Goal: Task Accomplishment & Management: Manage account settings

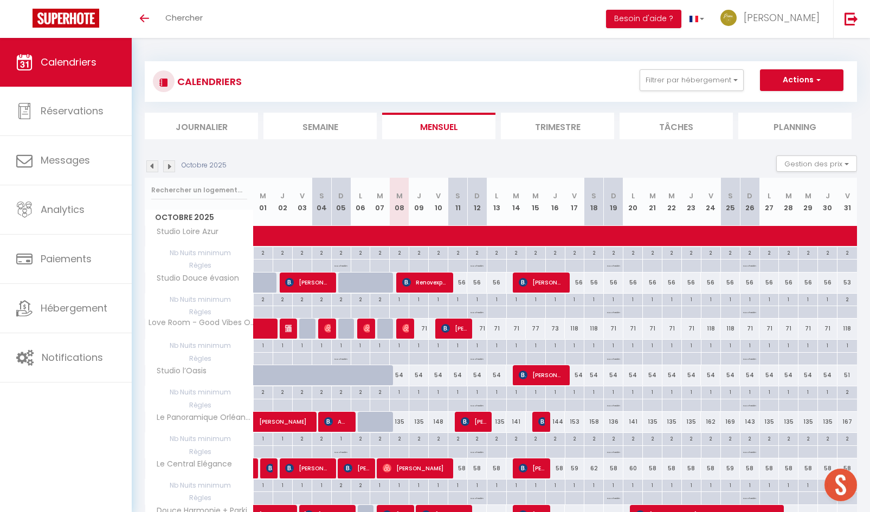
select select
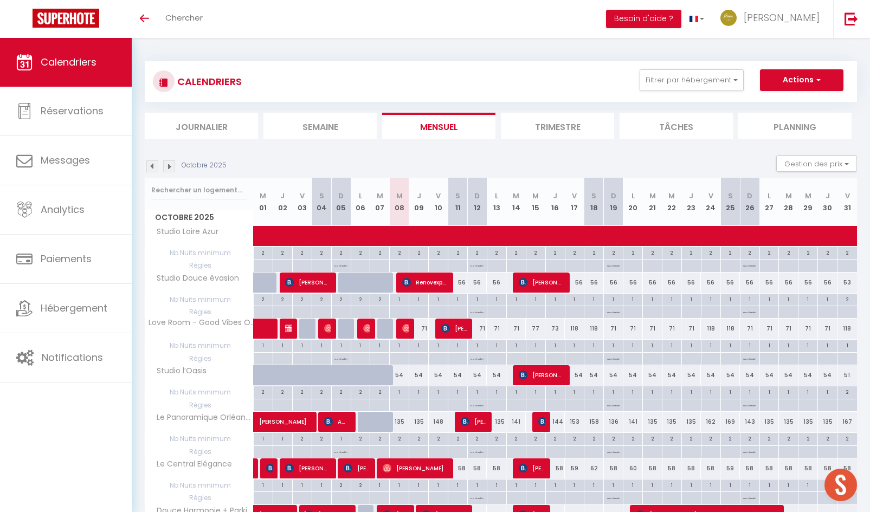
select select
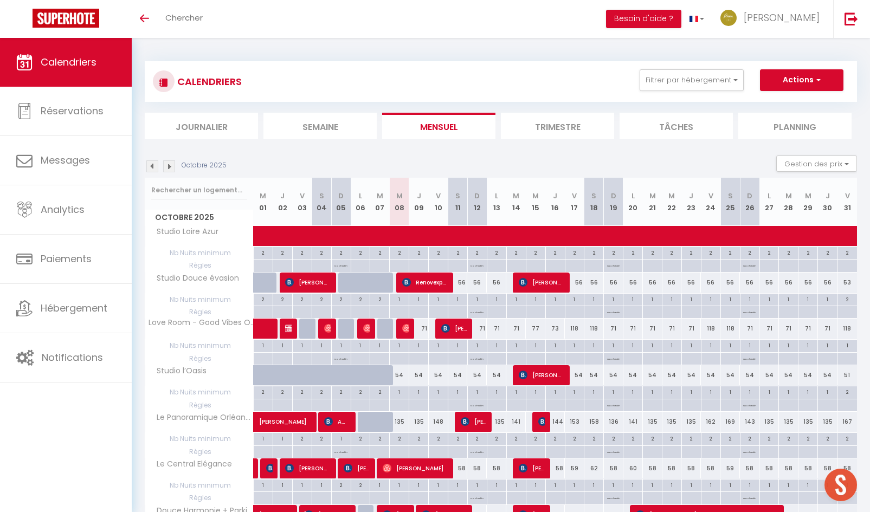
select select
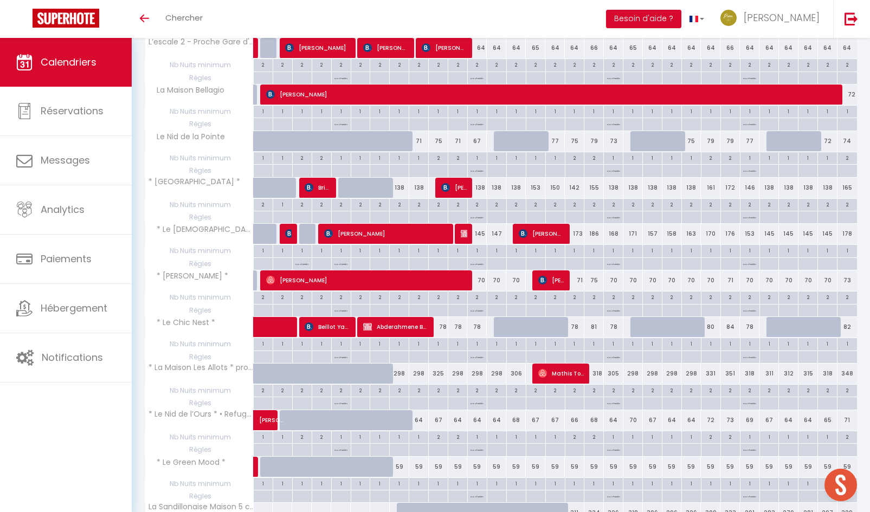
scroll to position [758, 0]
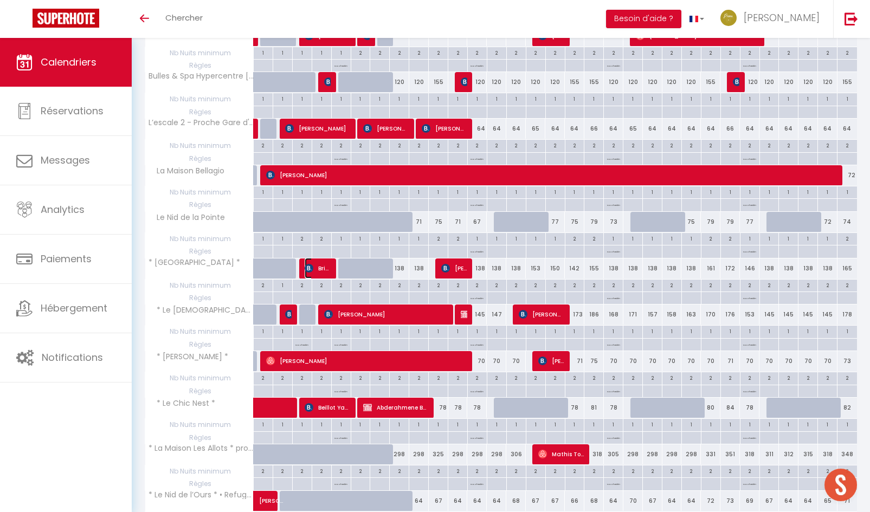
click at [315, 267] on span "Brisca Daupin" at bounding box center [317, 268] width 26 height 21
select select "OK"
select select "1"
select select "0"
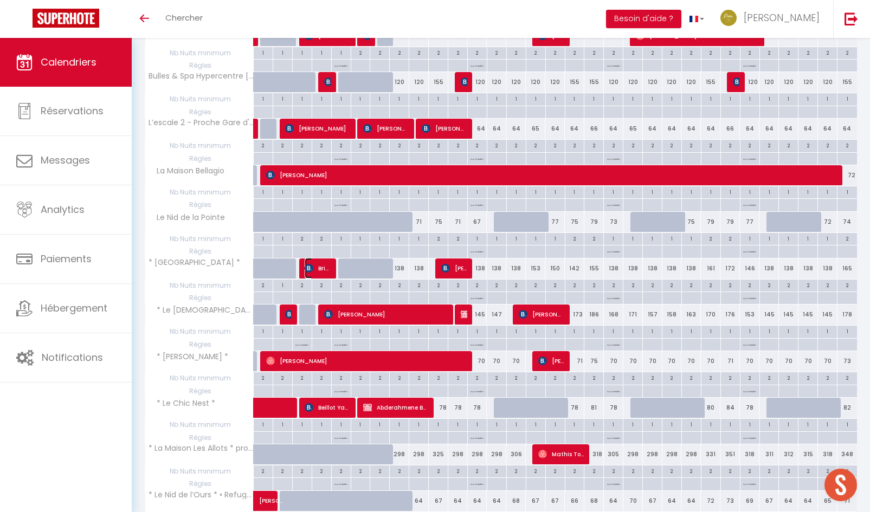
select select "1"
select select
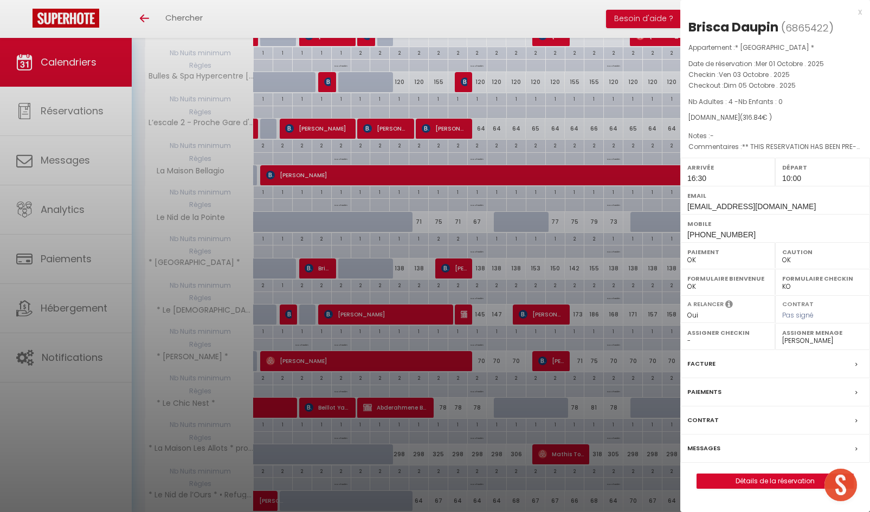
click at [413, 338] on div at bounding box center [435, 256] width 870 height 512
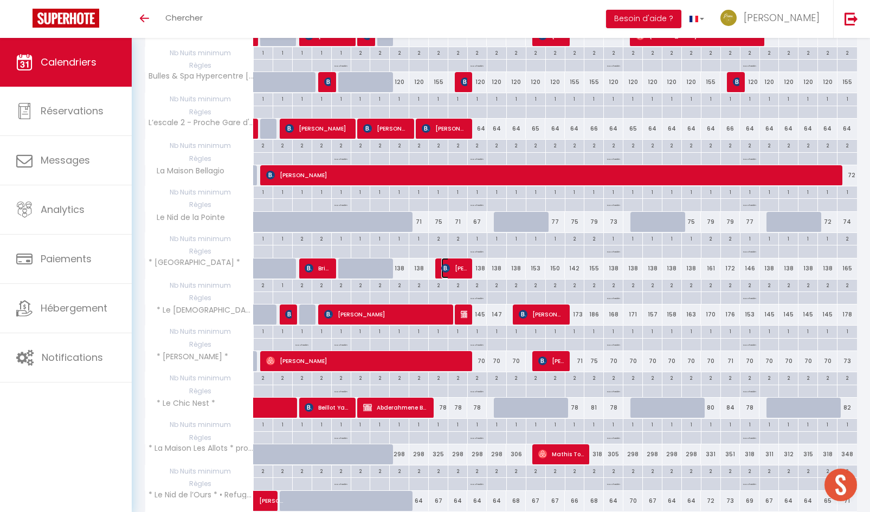
click at [455, 271] on span "[PERSON_NAME]" at bounding box center [454, 268] width 26 height 21
select select "29415"
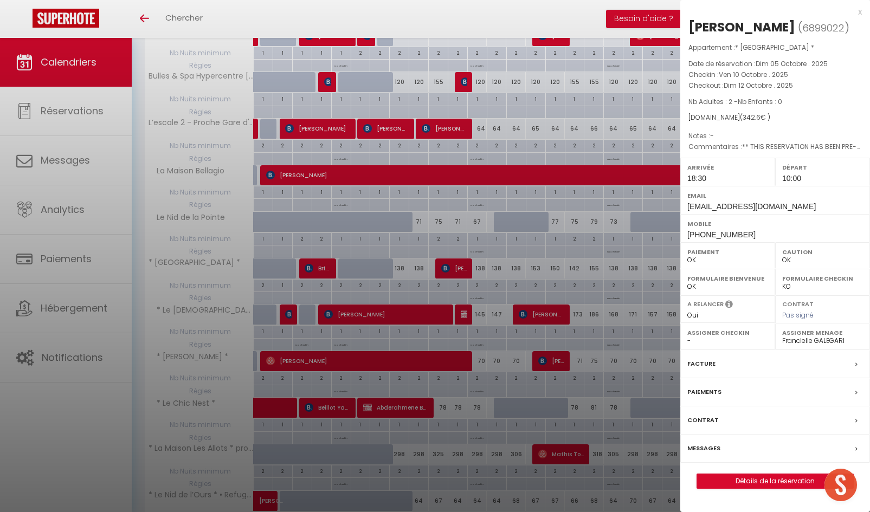
click at [703, 393] on label "Paiements" at bounding box center [704, 391] width 34 height 11
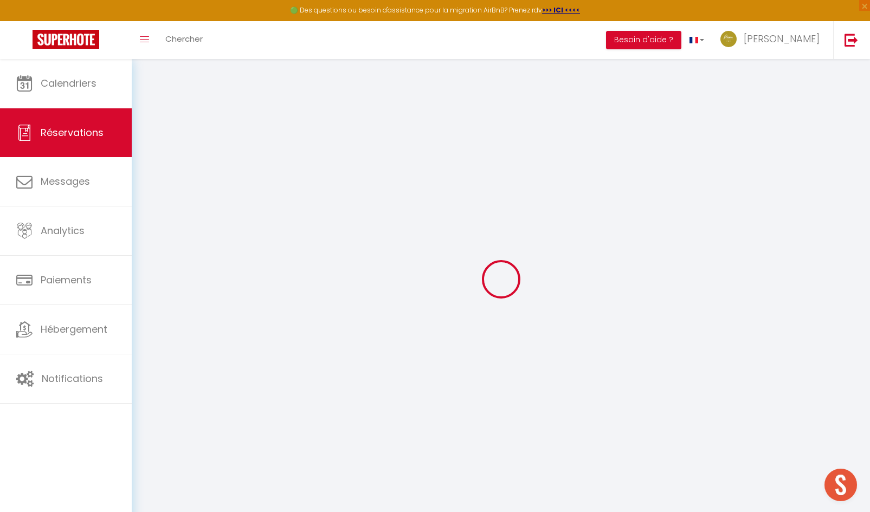
select select
type input "6899022"
select select
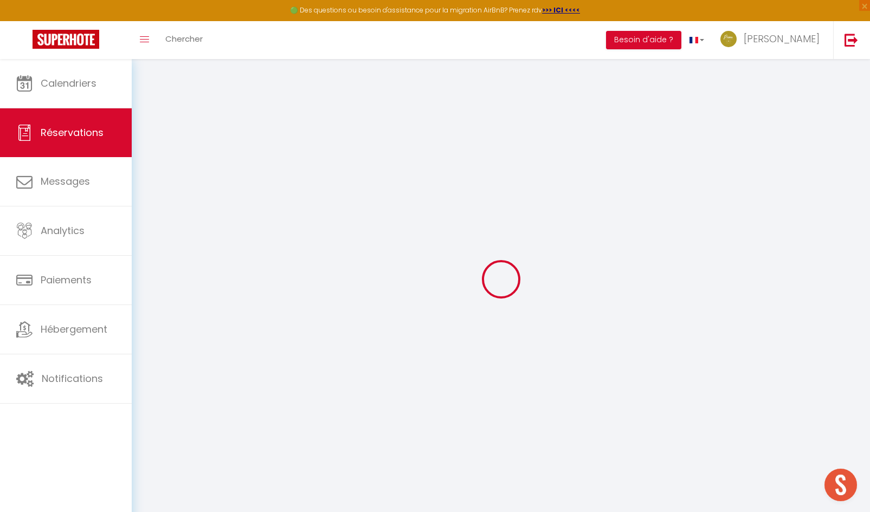
select select
checkbox input "false"
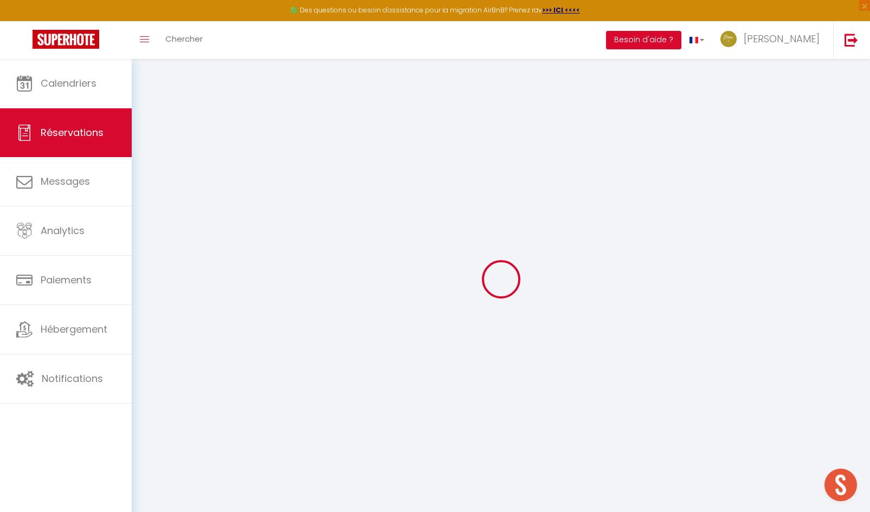
select select
type textarea "** THIS RESERVATION HAS BEEN PRE-PAID ** Reservation has a cancellation grace p…"
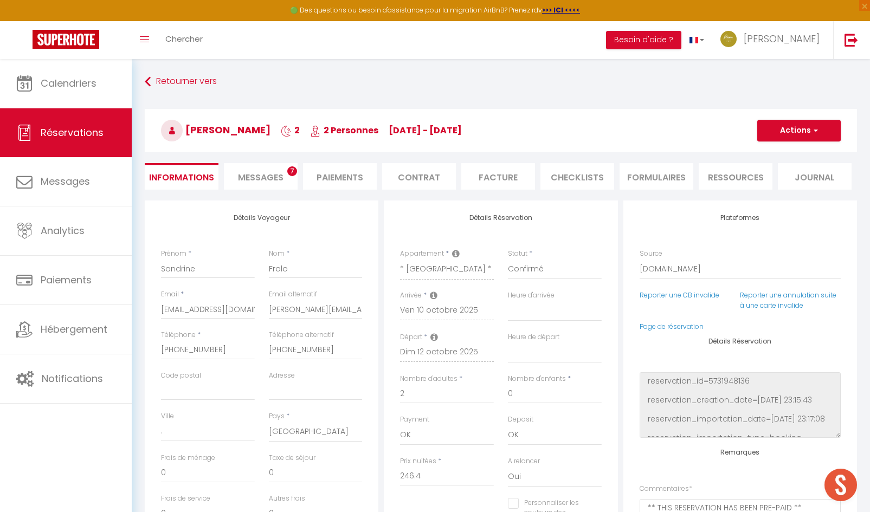
select select
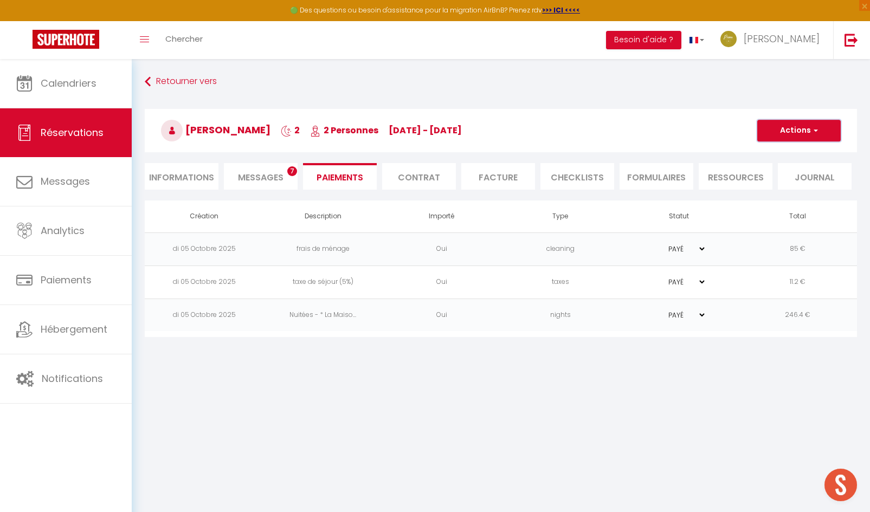
click at [801, 132] on button "Actions" at bounding box center [798, 131] width 83 height 22
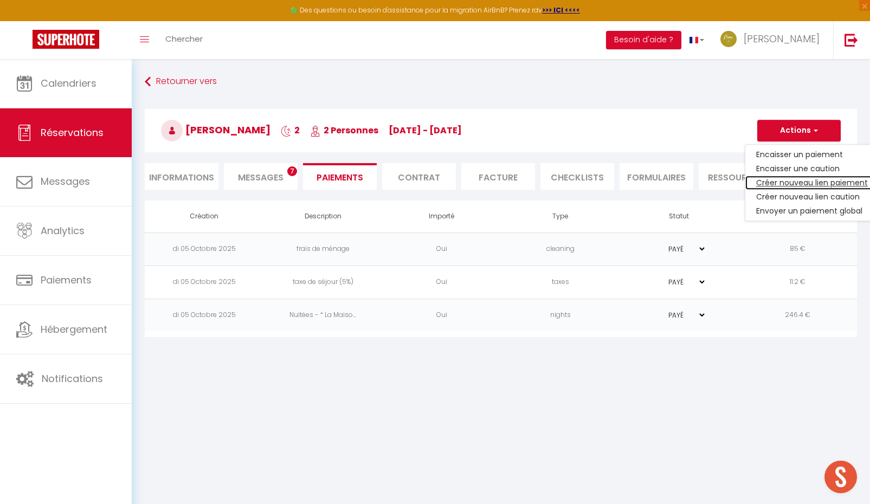
click at [783, 183] on link "Créer nouveau lien paiement" at bounding box center [811, 183] width 133 height 14
select select "nights"
type input "[EMAIL_ADDRESS][DOMAIN_NAME]"
select select "15557"
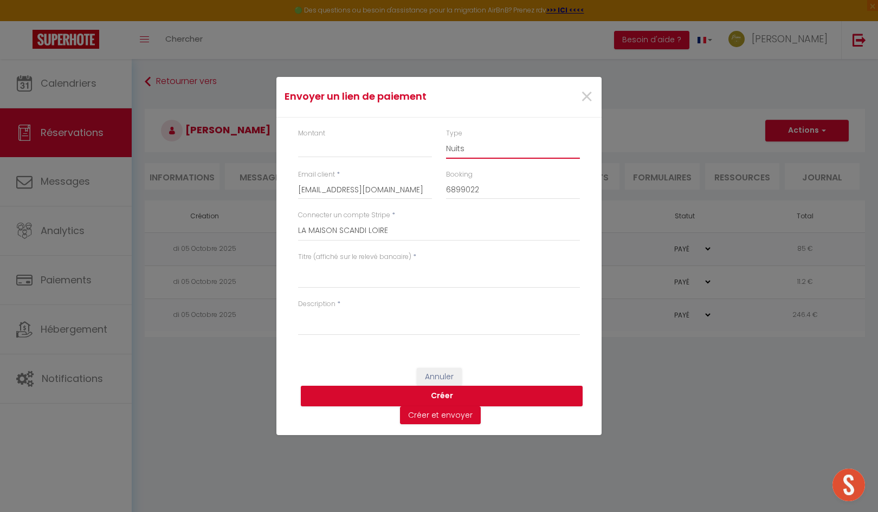
click at [466, 148] on select "Nuits Frais de ménage Taxe de séjour [GEOGRAPHIC_DATA]" at bounding box center [513, 148] width 134 height 21
select select "taxes"
click at [446, 138] on select "Nuits Frais de ménage Taxe de séjour [GEOGRAPHIC_DATA]" at bounding box center [513, 148] width 134 height 21
click at [339, 151] on input "Montant" at bounding box center [365, 148] width 134 height 20
type input "16.80"
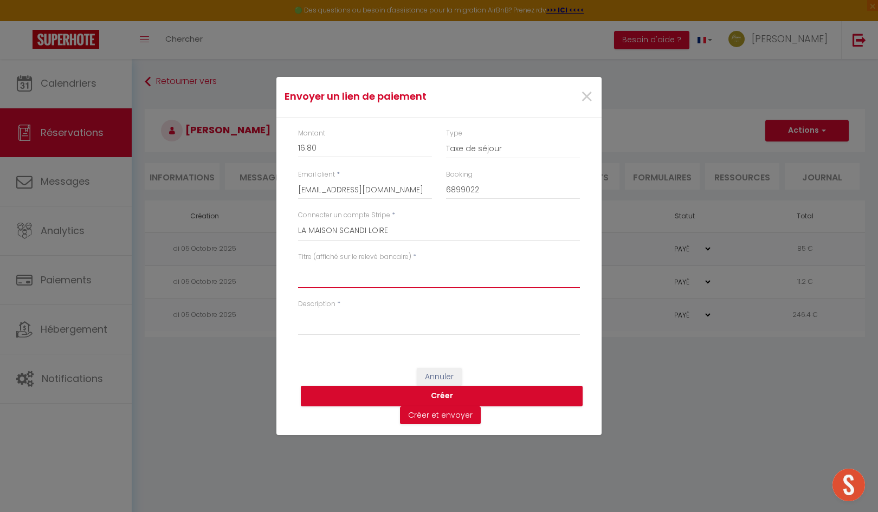
click at [330, 274] on textarea "Titre (affiché sur le relevé bancaire)" at bounding box center [439, 275] width 282 height 26
type textarea "Taxe de séjour"
click at [320, 322] on textarea "Description" at bounding box center [439, 322] width 282 height 26
type textarea "Complément taxe de séjour"
click at [445, 395] on button "Créer" at bounding box center [442, 396] width 282 height 21
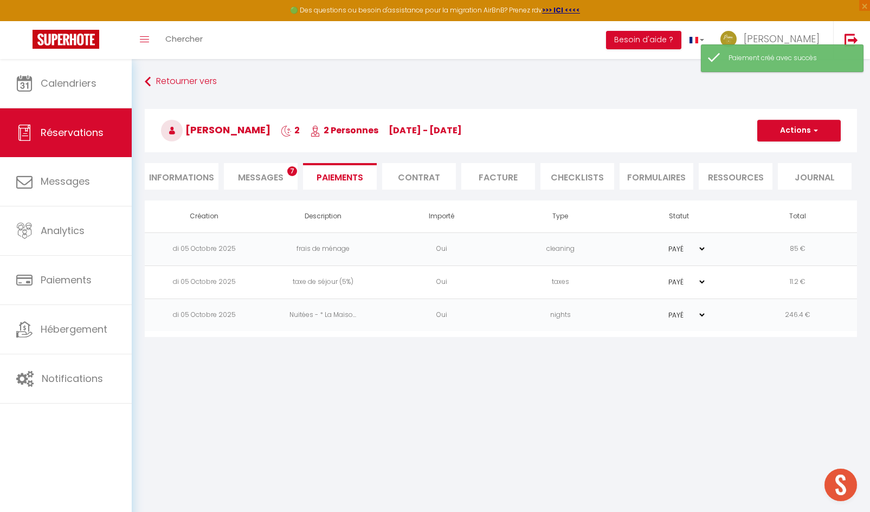
select select "0"
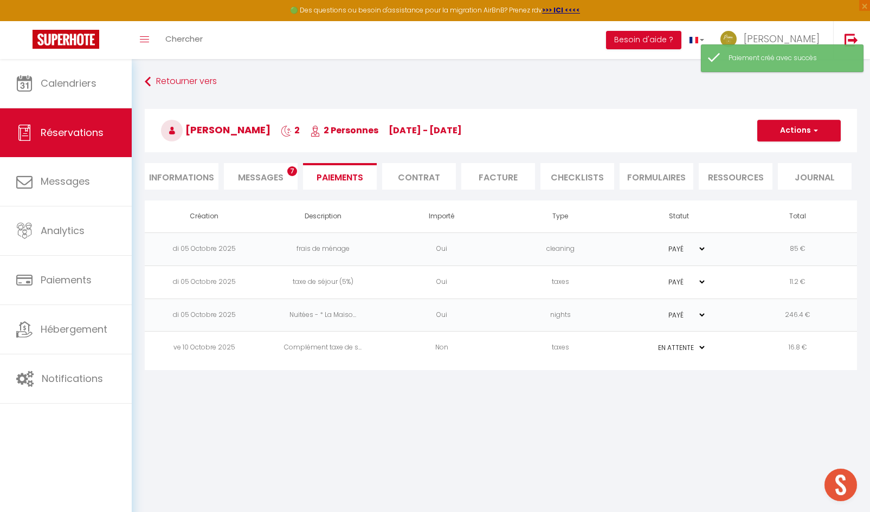
click at [795, 351] on td "16.8 €" at bounding box center [797, 348] width 119 height 33
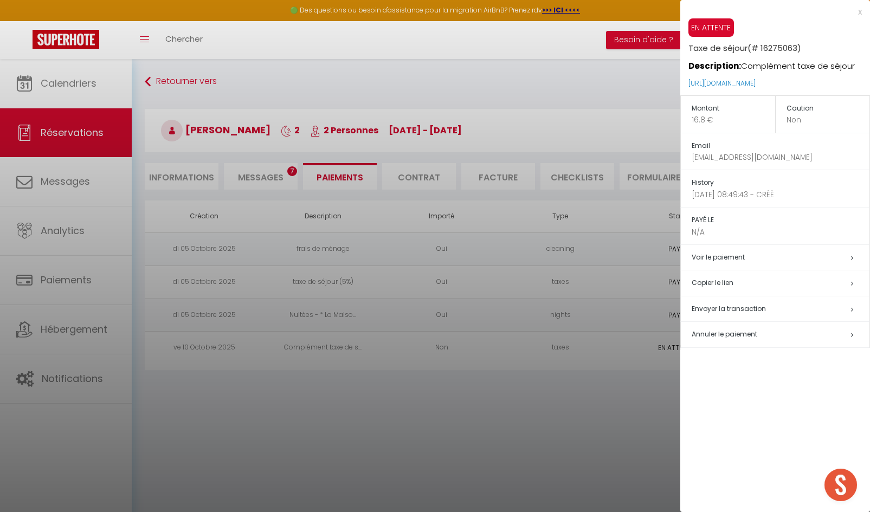
click at [710, 312] on span "Envoyer la transaction" at bounding box center [728, 308] width 74 height 9
select select "fr"
type input "[EMAIL_ADDRESS][DOMAIN_NAME]"
type input "Demande de paiement"
type textarea "Bonjour, Nous vous invitons à cliquer sur le lien ci-dessous pour effectuer le …"
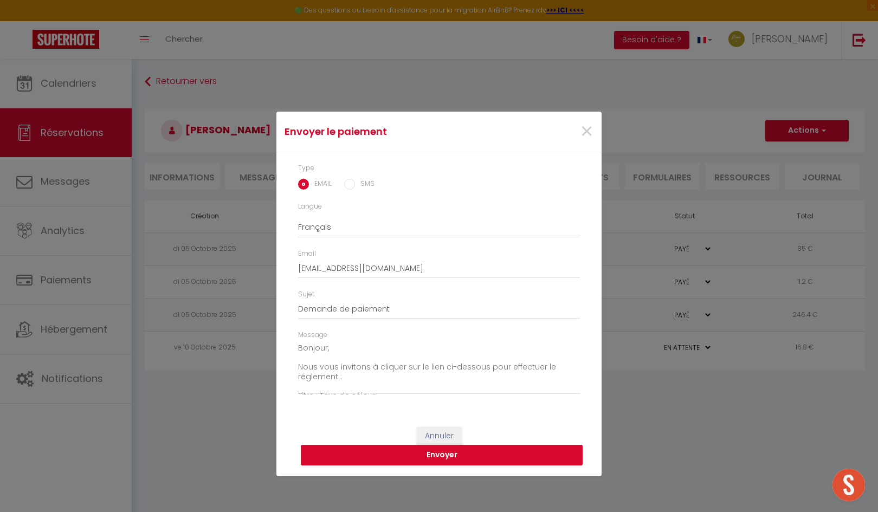
click at [348, 184] on input "SMS" at bounding box center [349, 184] width 11 height 11
radio input "true"
radio input "false"
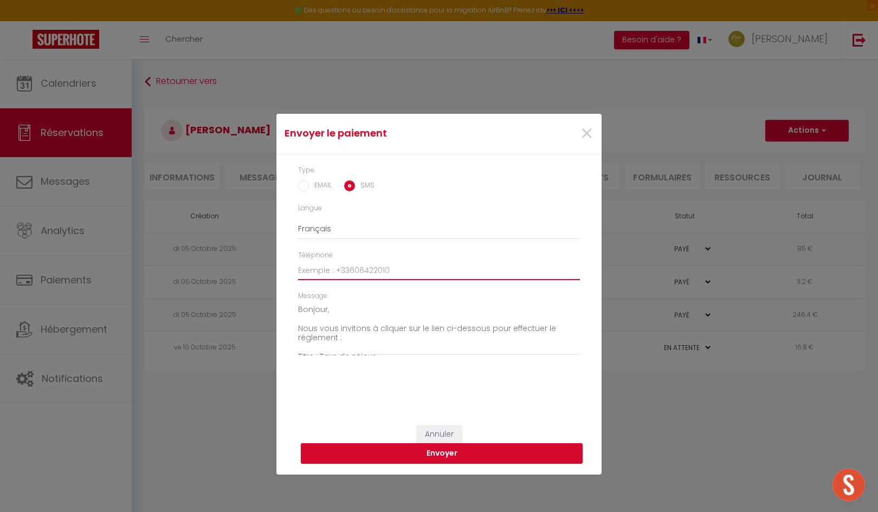
click at [332, 269] on input "Téléphone" at bounding box center [439, 271] width 282 height 20
type input "[PHONE_NUMBER]"
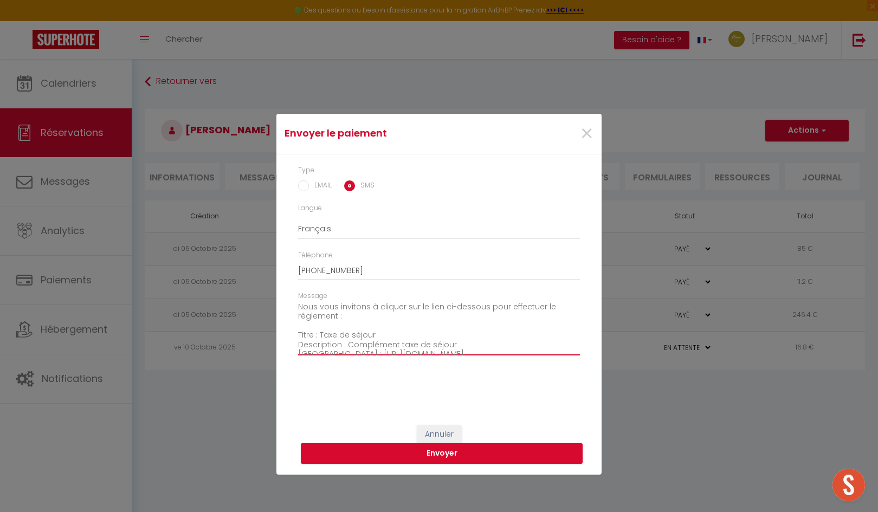
scroll to position [43, 0]
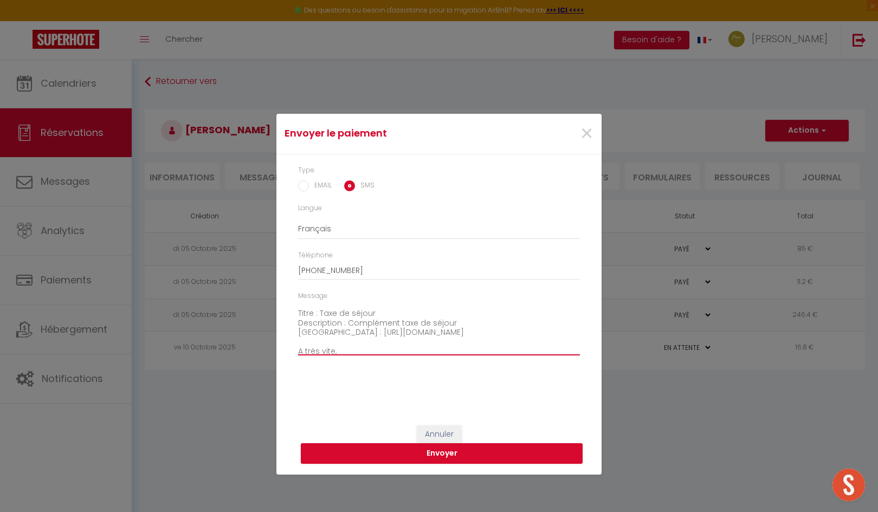
click at [388, 317] on textarea "Bonjour, Nous vous invitons à cliquer sur le lien ci-dessous pour effectuer le …" at bounding box center [439, 328] width 282 height 55
click at [465, 322] on textarea "Bonjour, Nous vous invitons à cliquer sur le lien ci-dessous pour effectuer le …" at bounding box center [439, 328] width 282 height 55
click at [332, 328] on textarea "Bonjour, Nous vous invitons à cliquer sur le lien ci-dessous pour effectuer le …" at bounding box center [439, 328] width 282 height 55
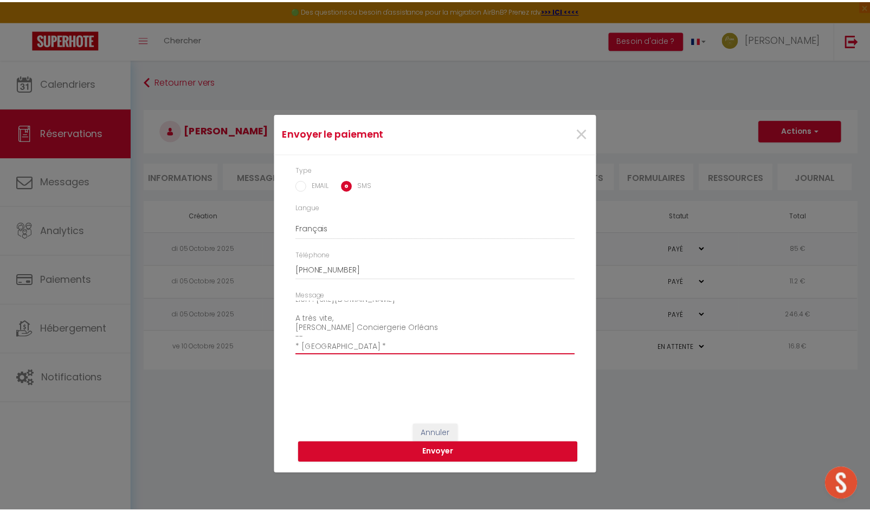
scroll to position [104, 0]
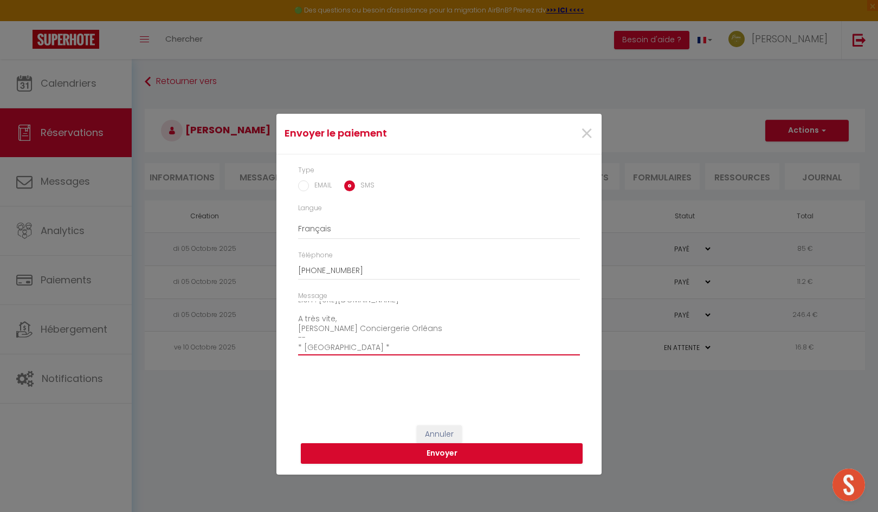
type textarea "Bonjour, Nous vous invitons à cliquer sur le lien ci-dessous pour effectuer le …"
click at [396, 449] on button "Envoyer" at bounding box center [442, 453] width 282 height 21
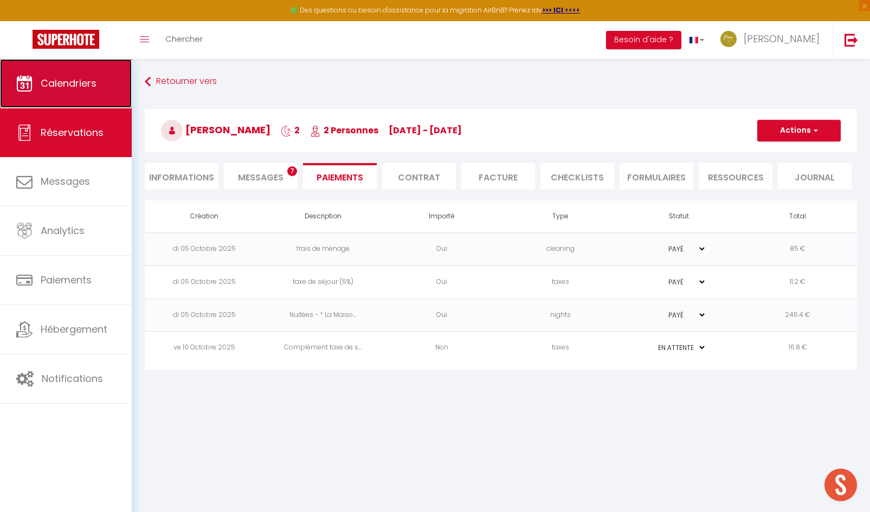
click at [76, 89] on span "Calendriers" at bounding box center [69, 83] width 56 height 14
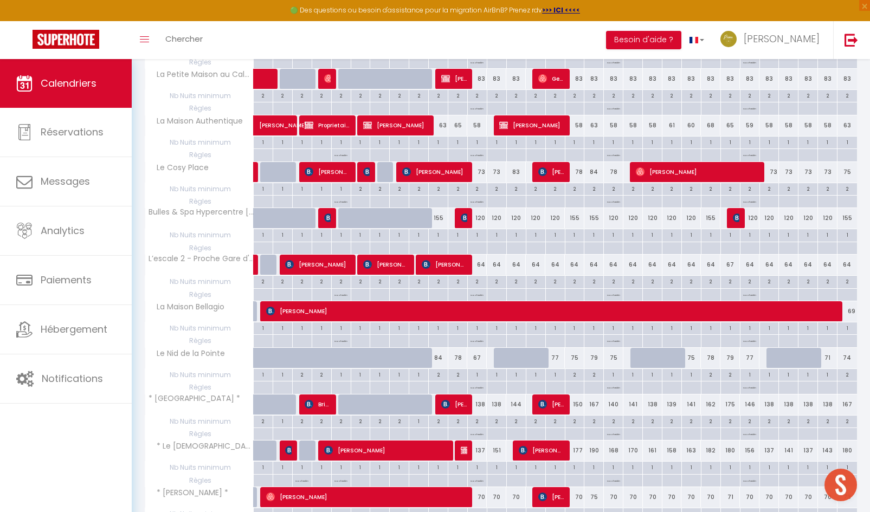
scroll to position [650, 0]
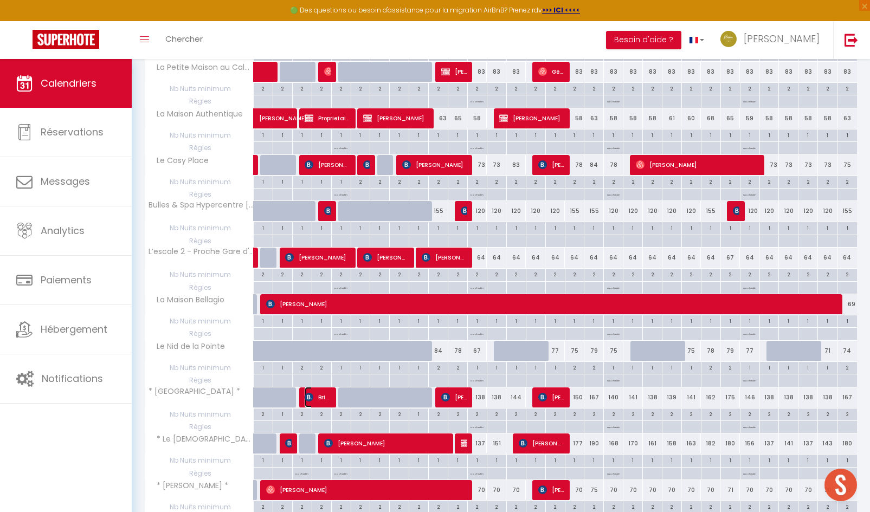
click at [321, 398] on span "Brisca Daupin" at bounding box center [317, 397] width 26 height 21
select select "OK"
select select "1"
select select "0"
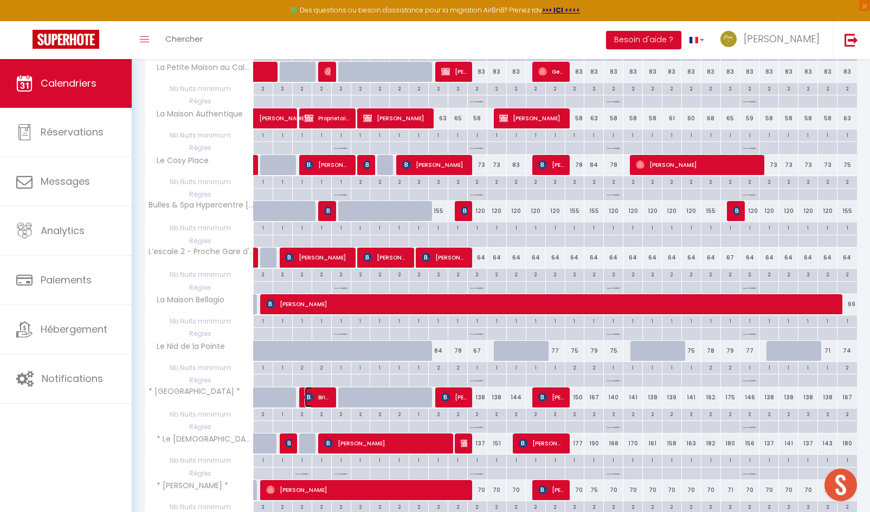
select select "1"
select select
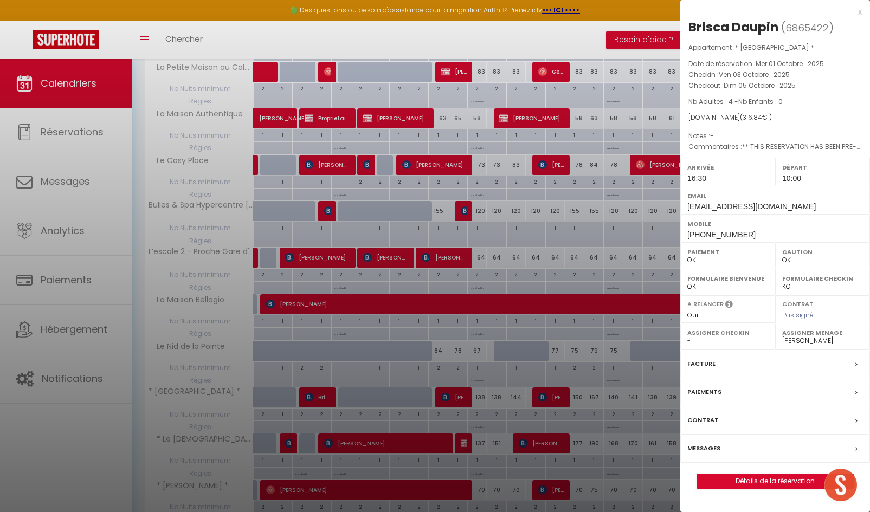
click at [494, 420] on div at bounding box center [435, 256] width 870 height 512
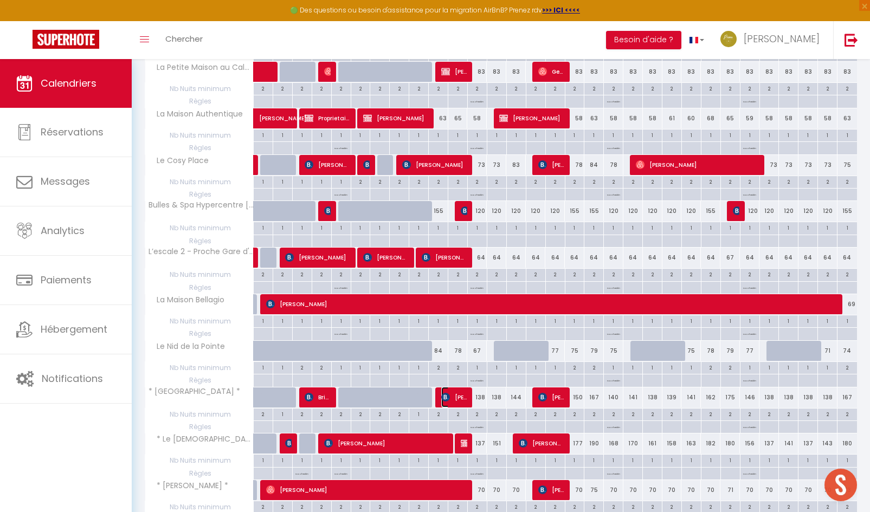
click at [455, 402] on span "[PERSON_NAME]" at bounding box center [454, 397] width 26 height 21
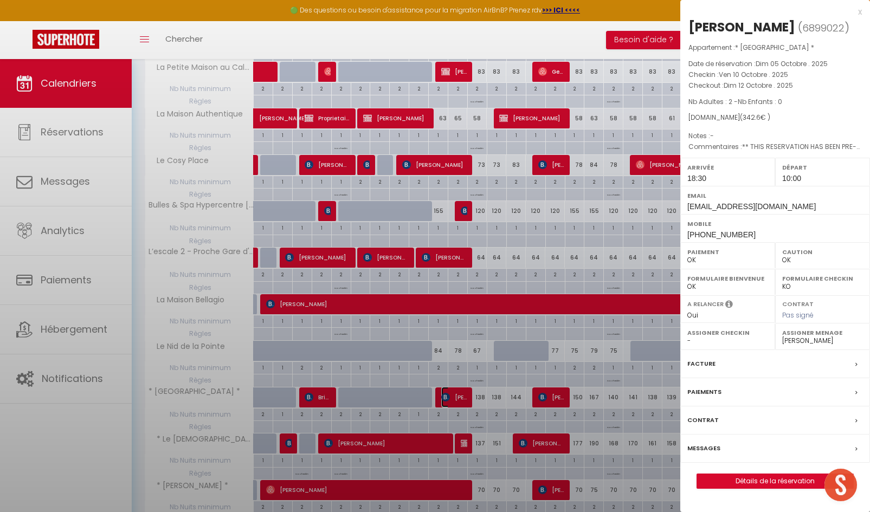
select select "29415"
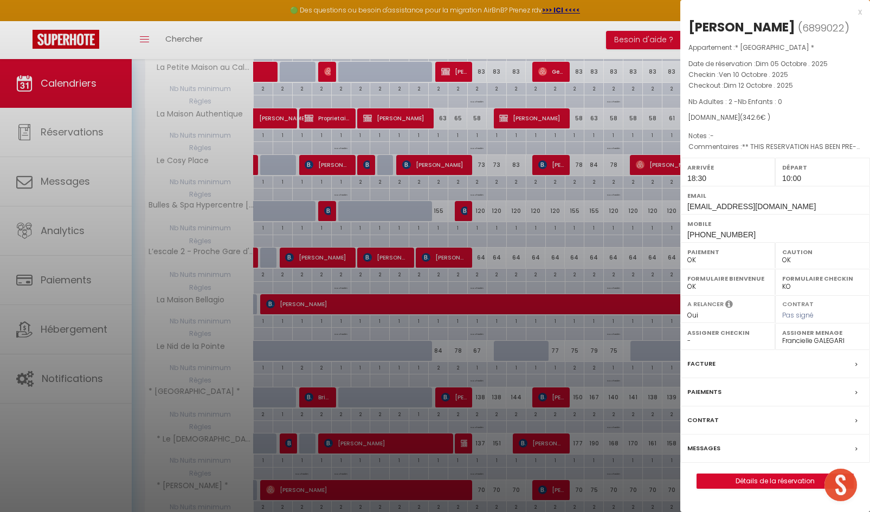
click at [455, 402] on div at bounding box center [435, 256] width 870 height 512
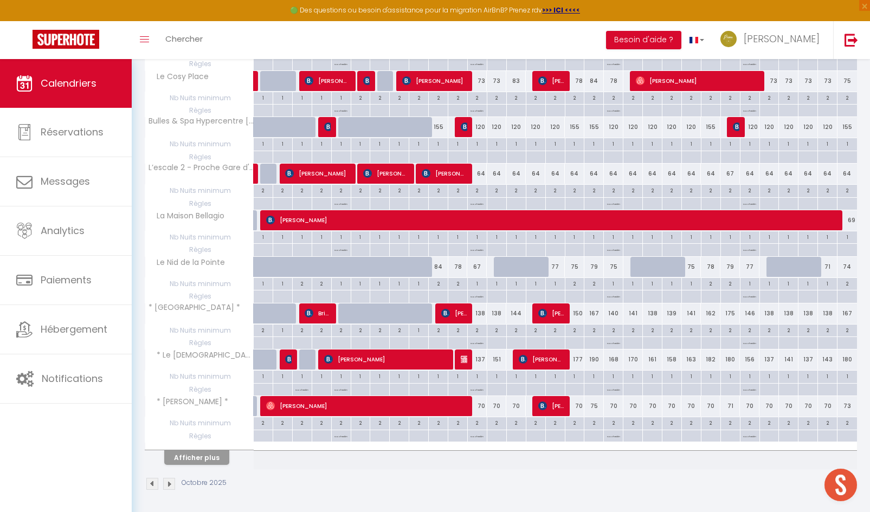
scroll to position [736, 0]
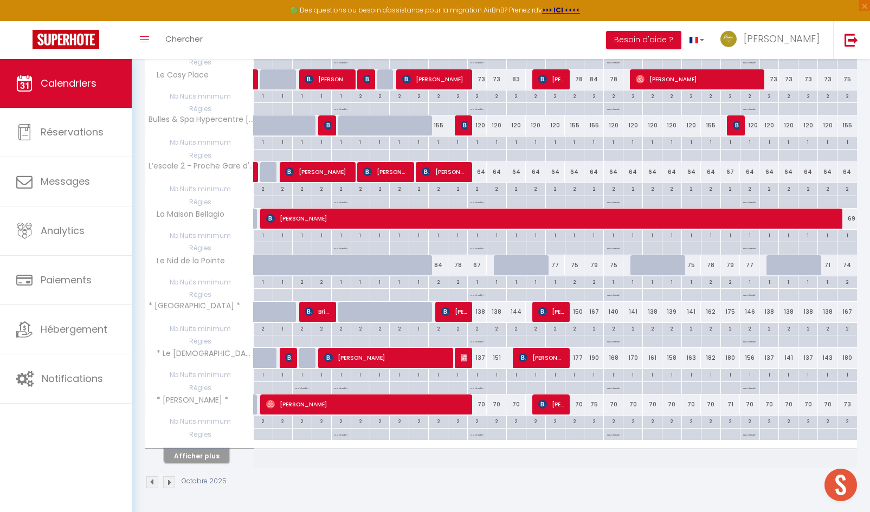
click at [210, 455] on button "Afficher plus" at bounding box center [196, 456] width 65 height 15
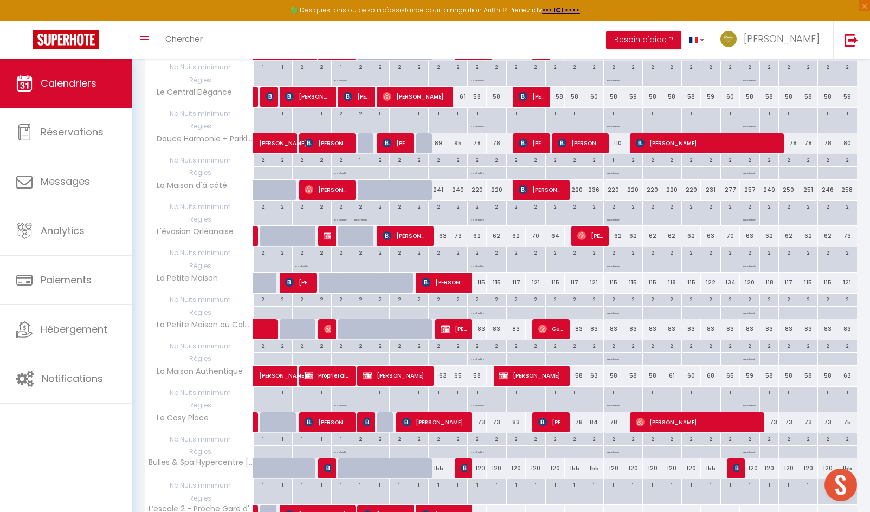
scroll to position [194, 0]
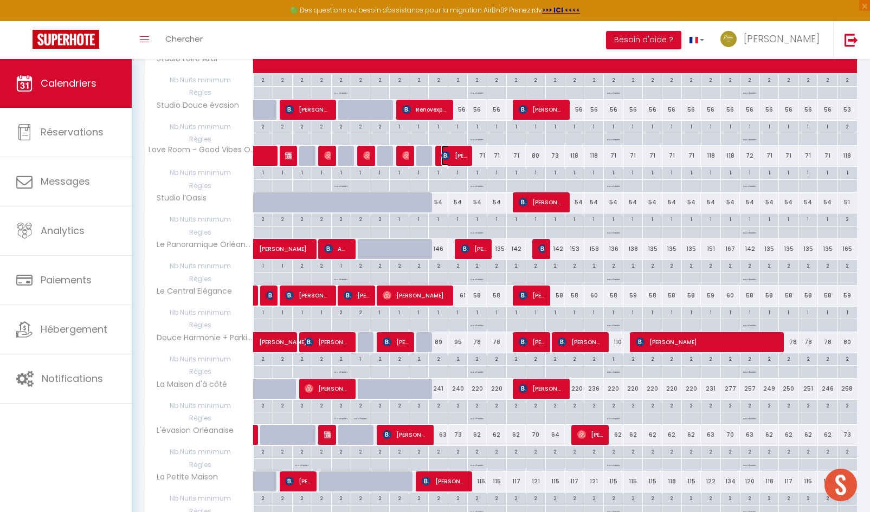
click at [452, 158] on span "[PERSON_NAME]" at bounding box center [454, 155] width 26 height 21
select select
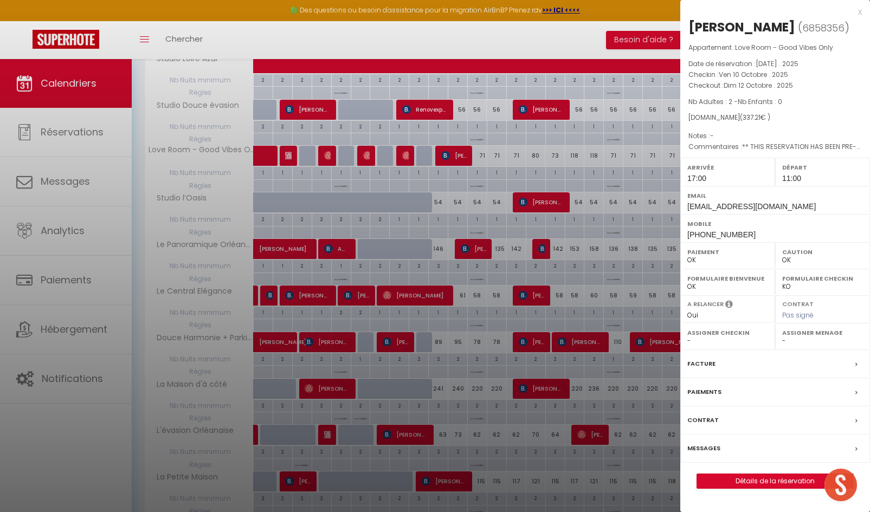
click at [450, 323] on div at bounding box center [435, 256] width 870 height 512
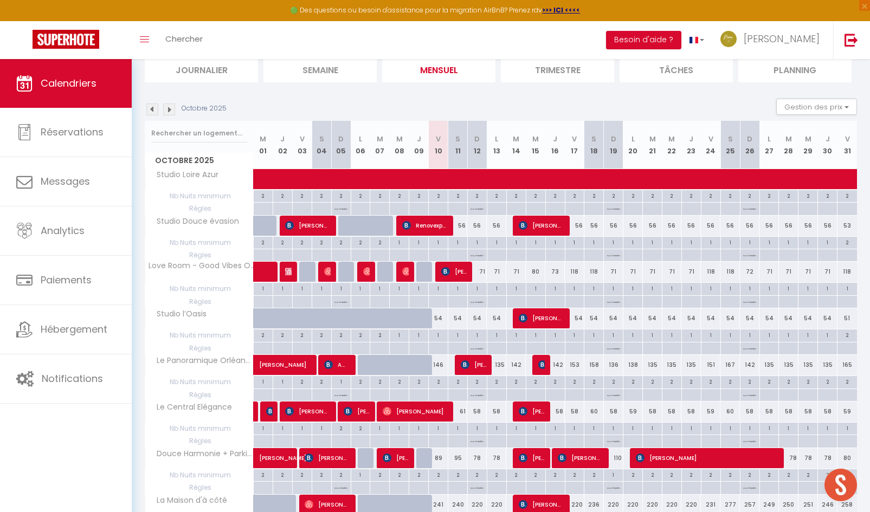
scroll to position [31, 0]
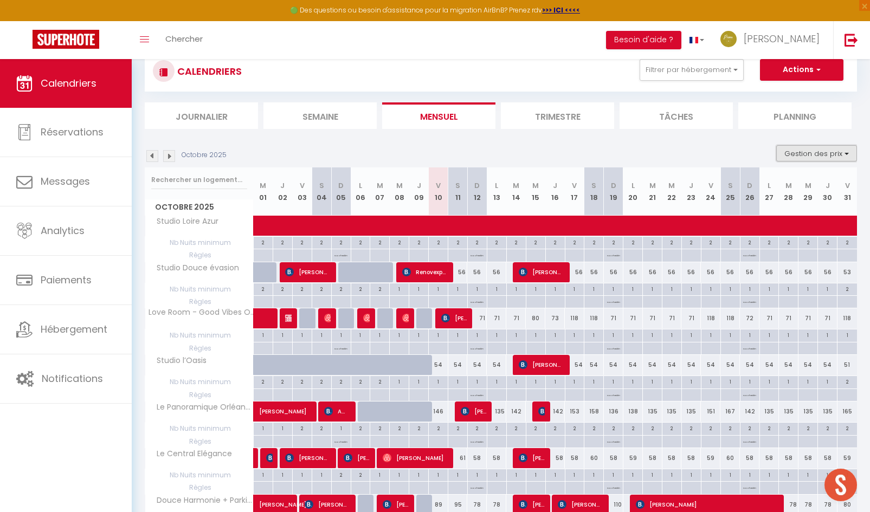
click at [833, 147] on button "Gestion des prix" at bounding box center [816, 153] width 81 height 16
click at [766, 207] on input "Règles" at bounding box center [807, 205] width 98 height 11
checkbox input "false"
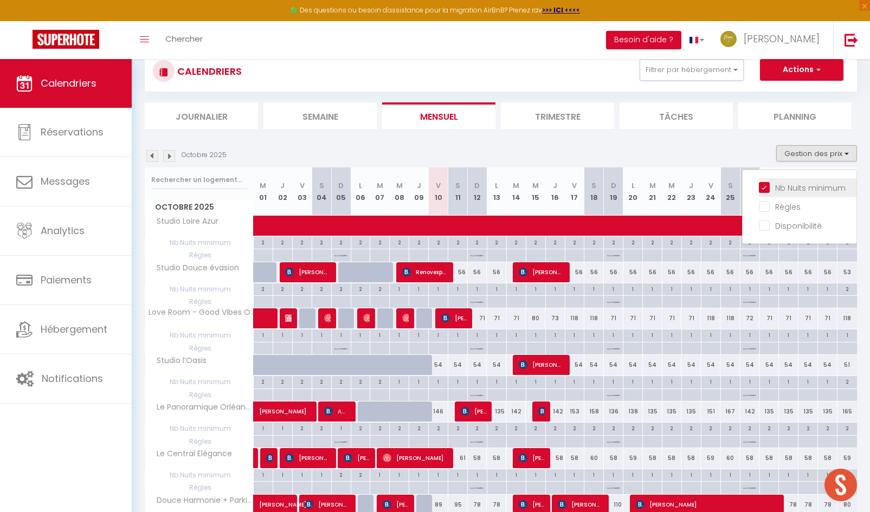
click at [770, 187] on input "Nb Nuits minimum" at bounding box center [807, 186] width 98 height 11
checkbox input "false"
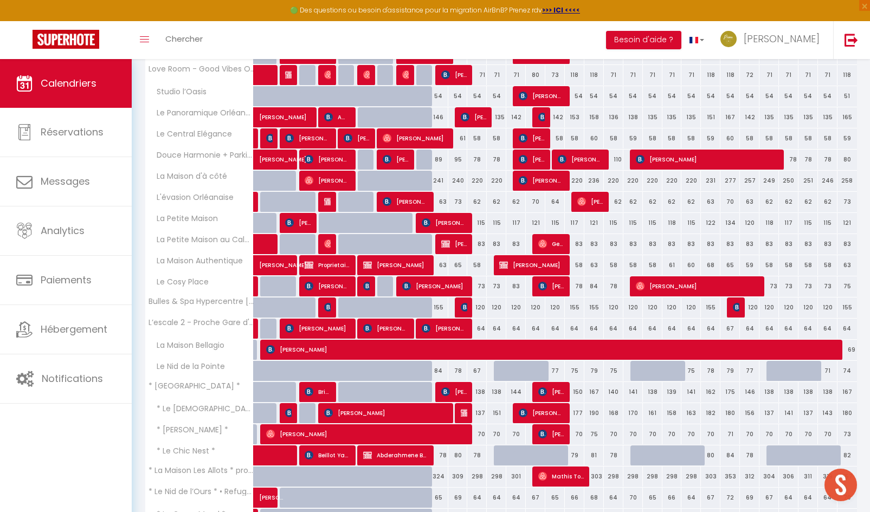
scroll to position [308, 0]
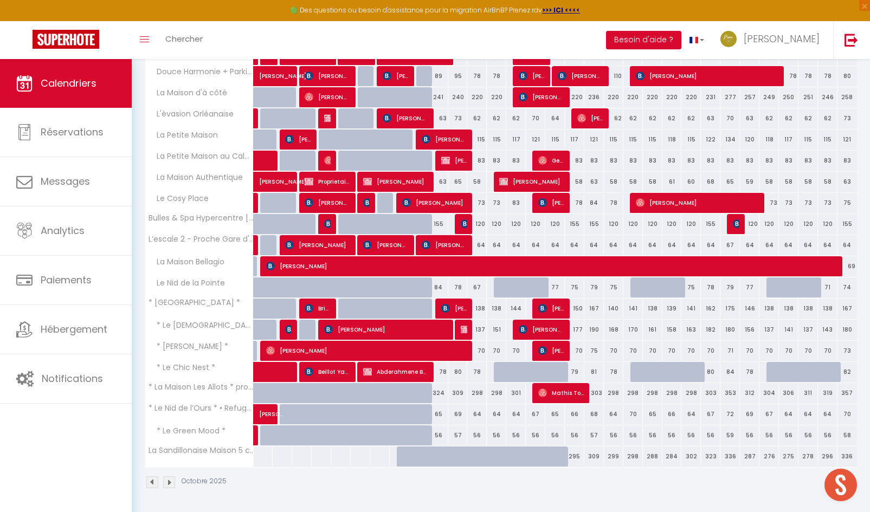
click at [547, 484] on div "Octobre 2025" at bounding box center [501, 484] width 712 height 32
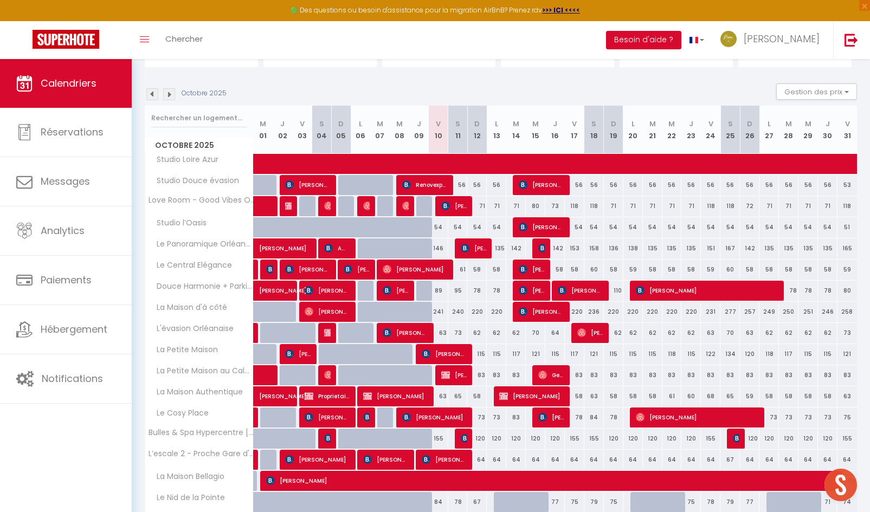
scroll to position [0, 0]
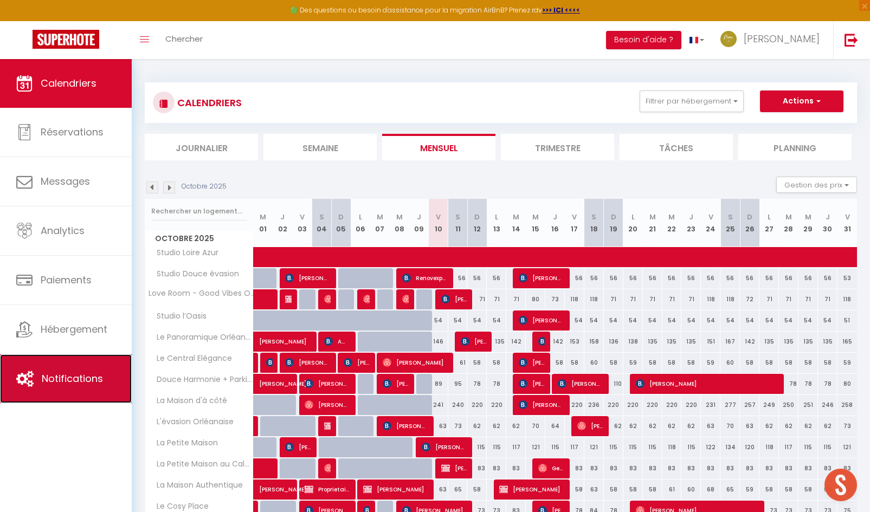
click at [73, 381] on span "Notifications" at bounding box center [72, 379] width 61 height 14
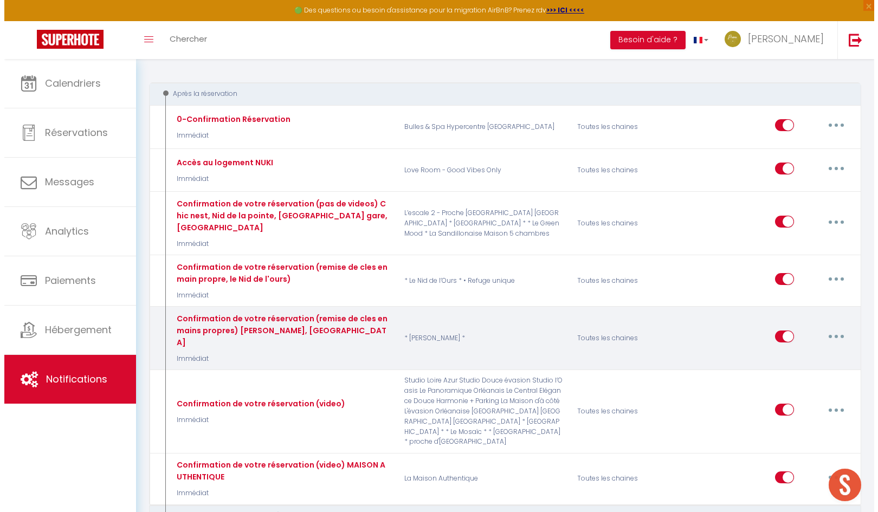
scroll to position [108, 0]
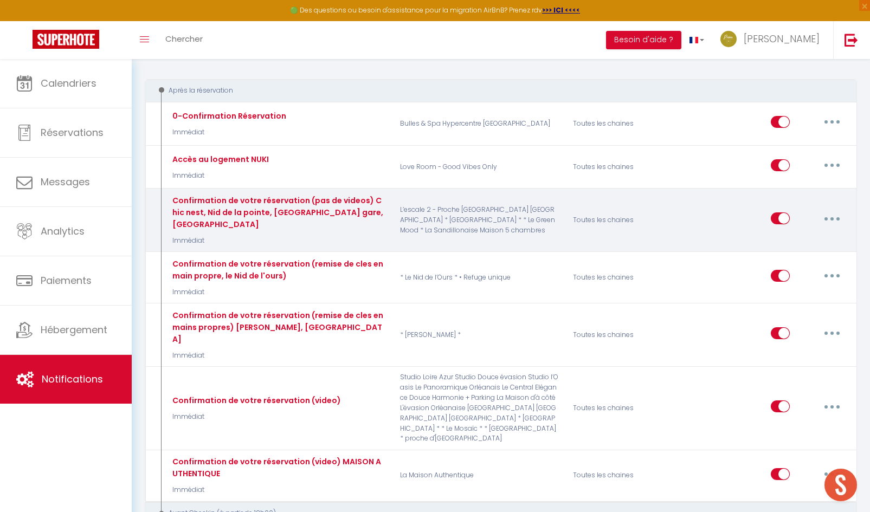
click at [834, 215] on button "button" at bounding box center [831, 218] width 30 height 17
click at [793, 242] on link "Editer" at bounding box center [803, 243] width 80 height 18
type input "Confirmation de votre réservation (pas de videos) Chic nest, Nid de la pointe, …"
select select "Immédiat"
select select
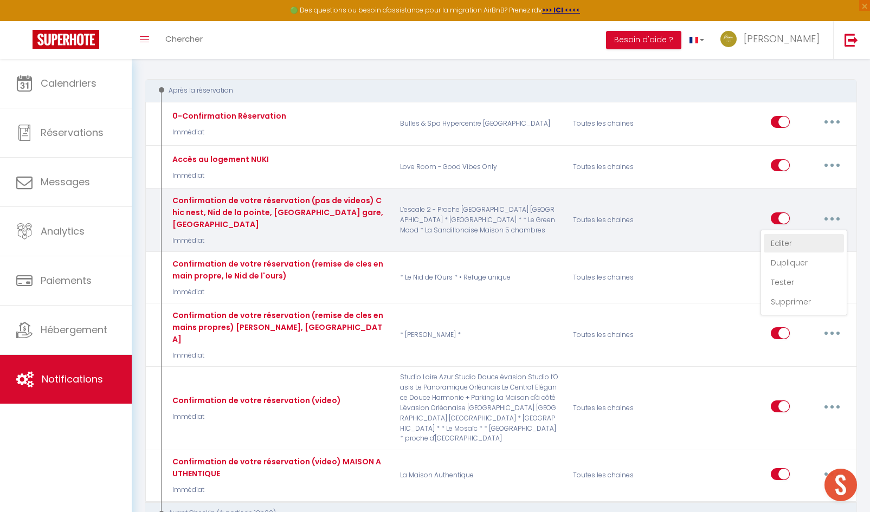
checkbox input "true"
checkbox input "false"
radio input "true"
type input "Confirmation de votre réservation - [BOOKING:ID] - [GUEST:FIRST_NAME] [GUEST:LA…"
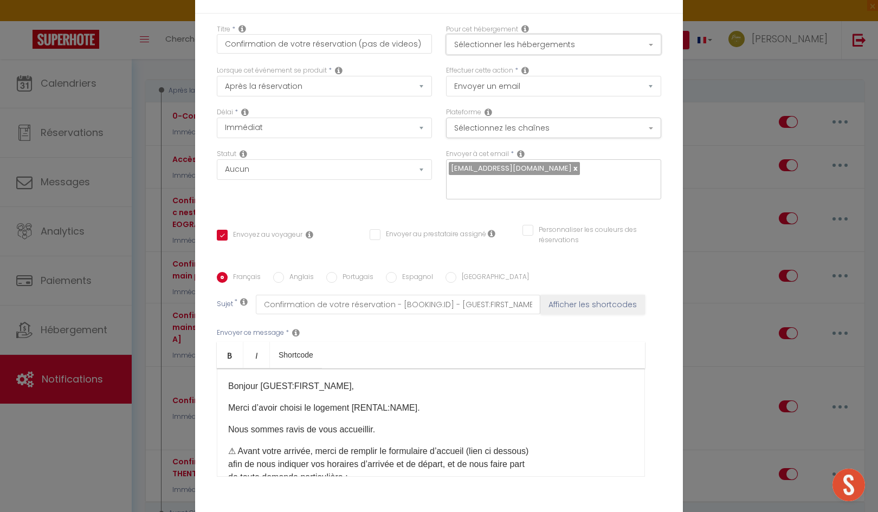
click at [505, 47] on button "Sélectionner les hébergements" at bounding box center [553, 44] width 215 height 21
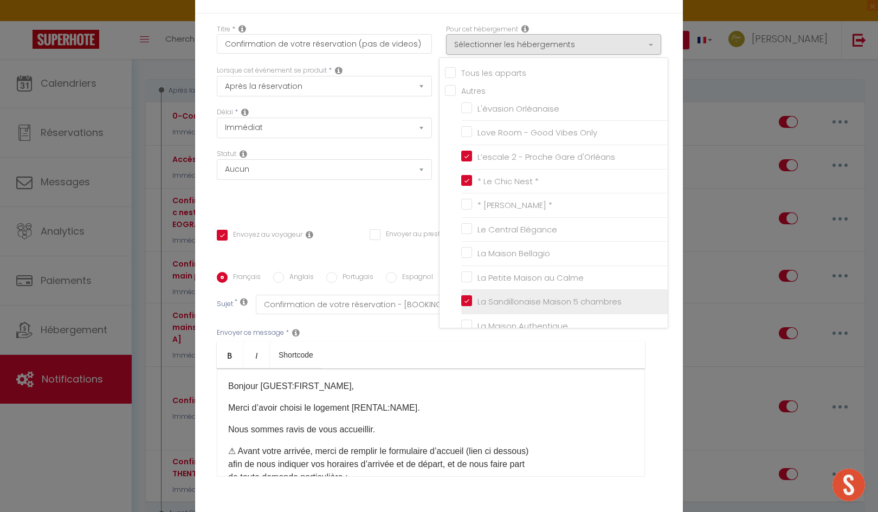
click at [463, 300] on input "La Sandillonaise Maison 5 chambres" at bounding box center [564, 301] width 206 height 11
checkbox input "false"
checkbox input "true"
checkbox input "false"
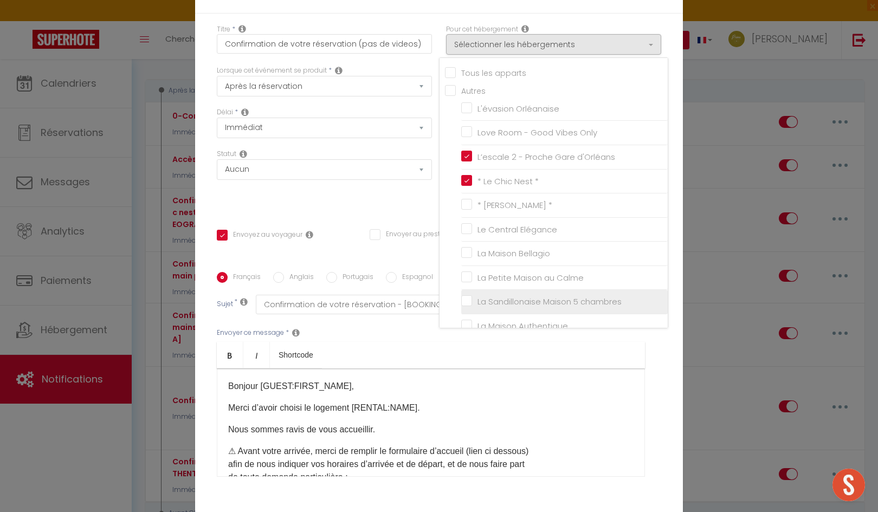
checkbox input "false"
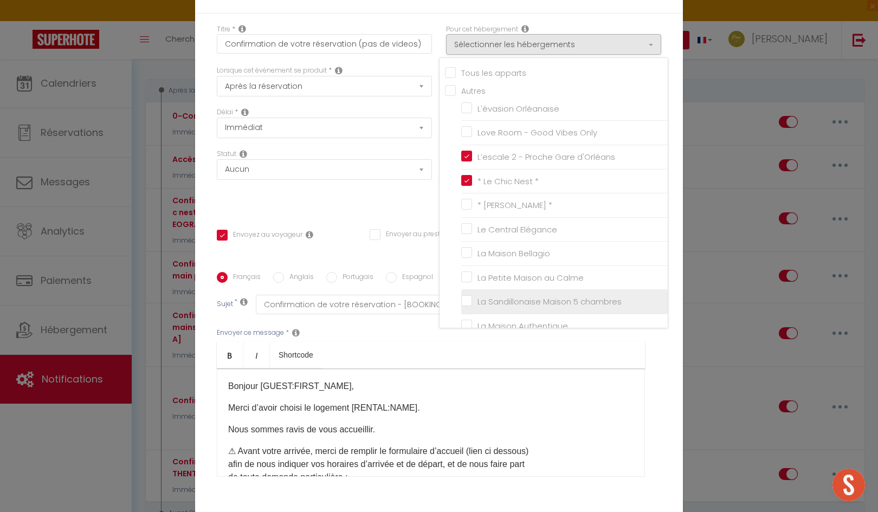
checkbox input "false"
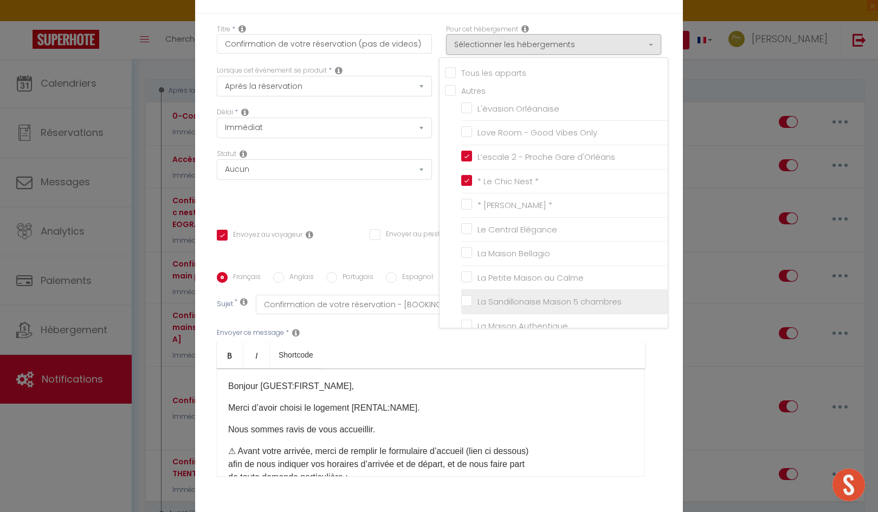
checkbox input "false"
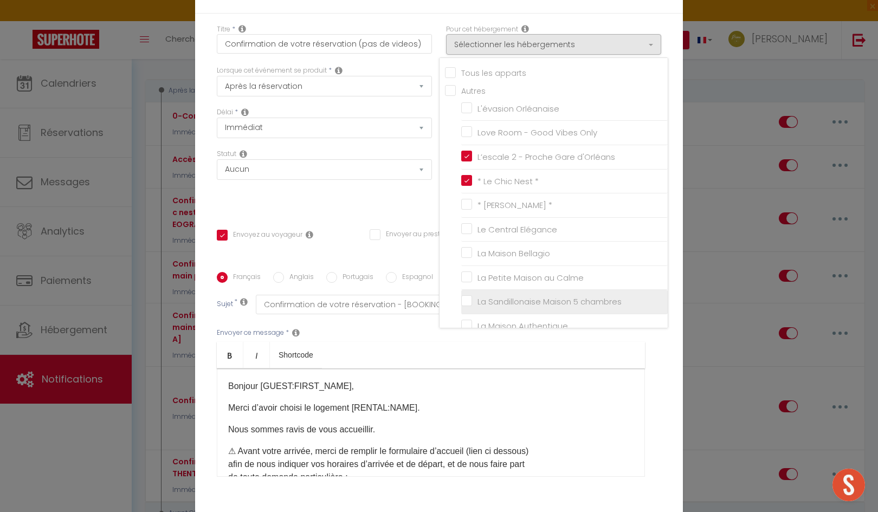
checkbox input "false"
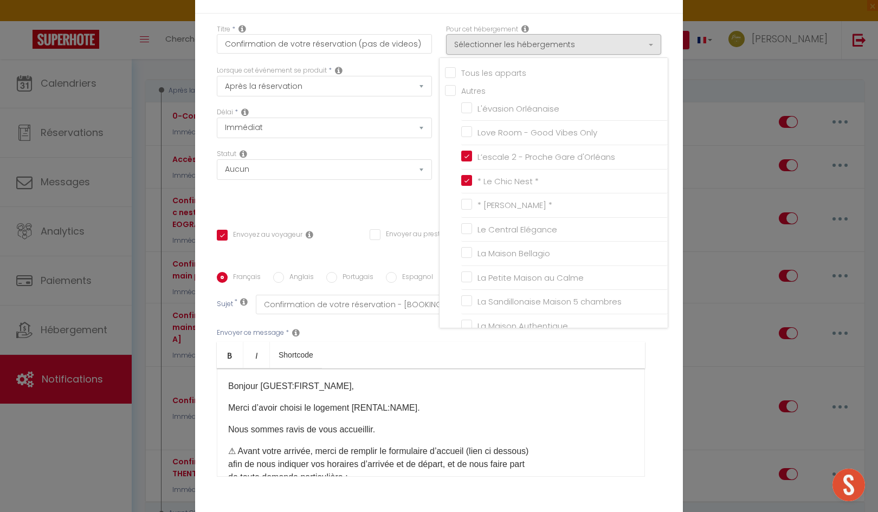
click at [603, 362] on ul "Bold Italic Shortcode" at bounding box center [431, 355] width 428 height 27
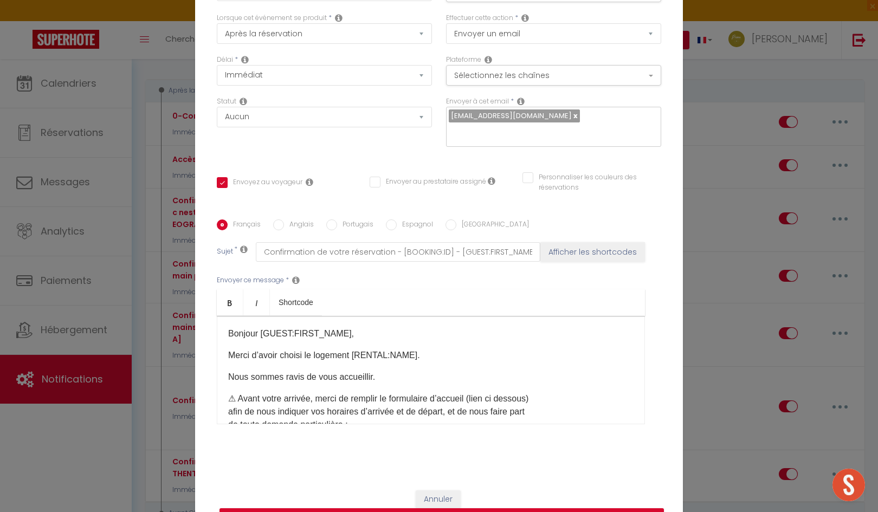
scroll to position [80, 0]
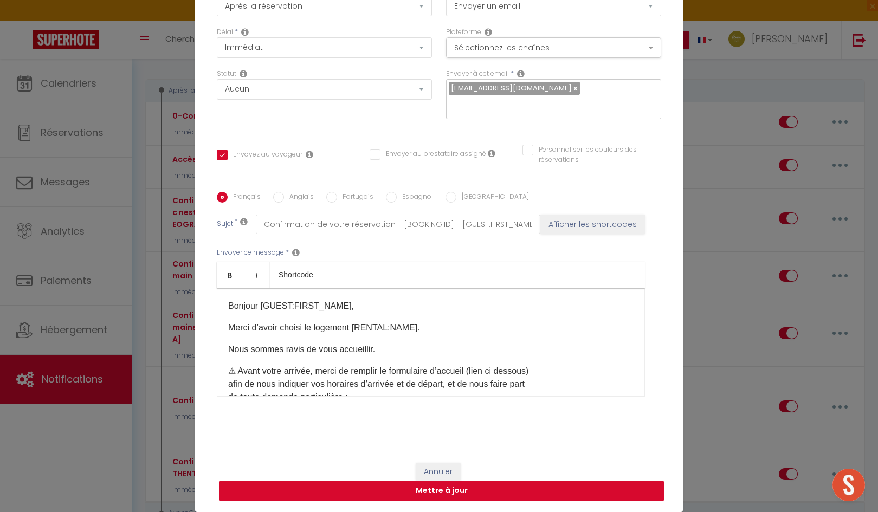
click at [441, 491] on button "Mettre à jour" at bounding box center [441, 491] width 444 height 21
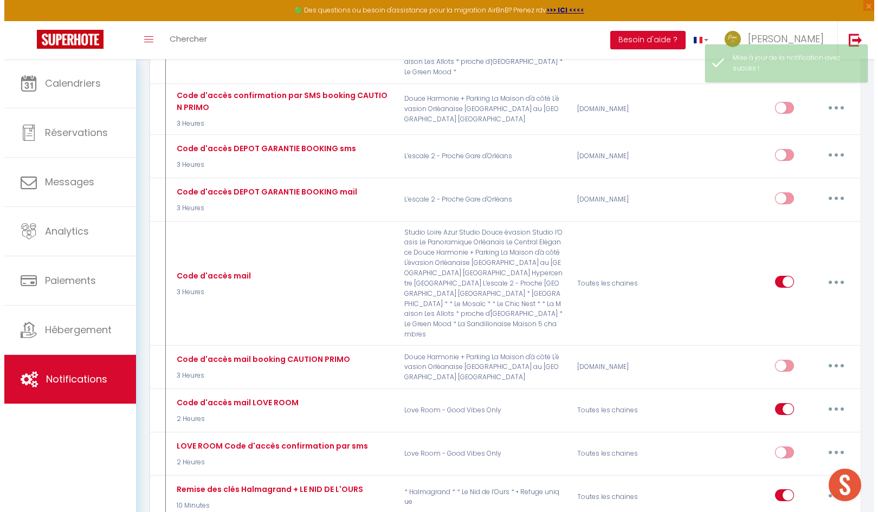
scroll to position [921, 0]
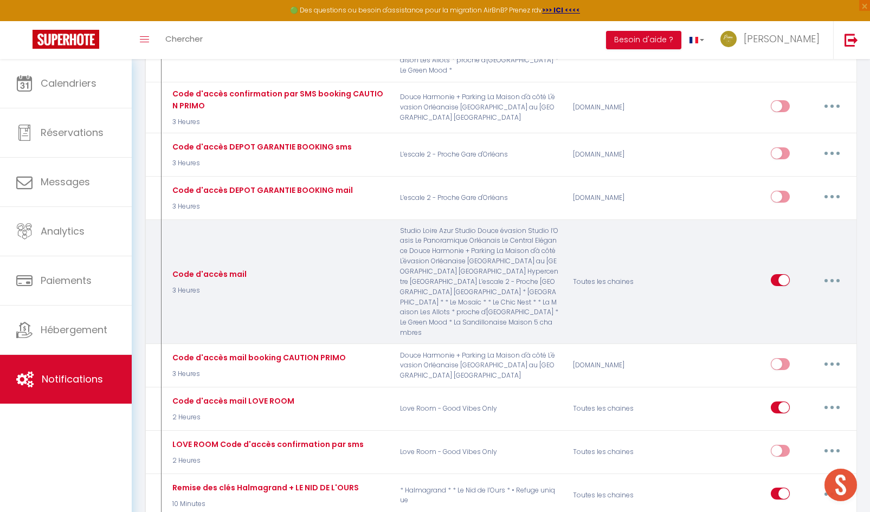
click at [836, 278] on button "button" at bounding box center [831, 279] width 30 height 17
click at [788, 299] on link "Editer" at bounding box center [803, 305] width 80 height 18
type input "Code d'accès mail"
select select "3"
select select "3 Heures"
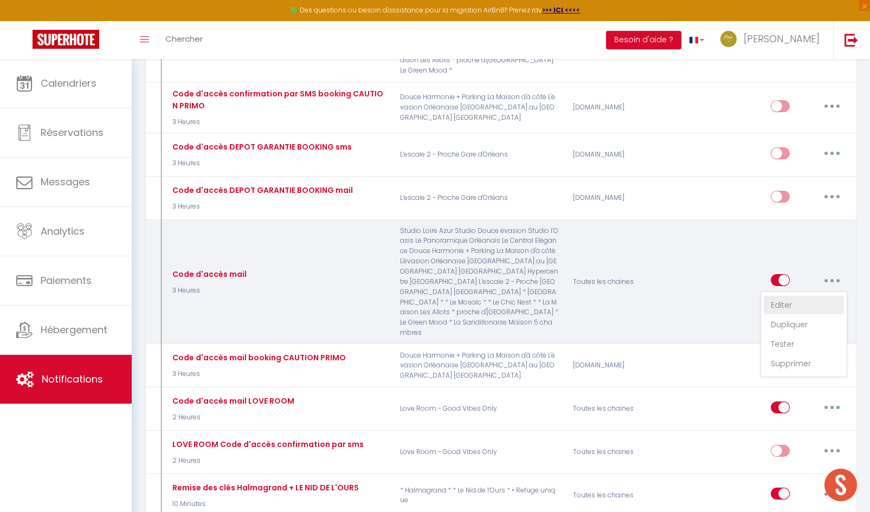
select select "if_booking_is_paid"
checkbox input "true"
checkbox input "false"
checkbox input "true"
radio input "true"
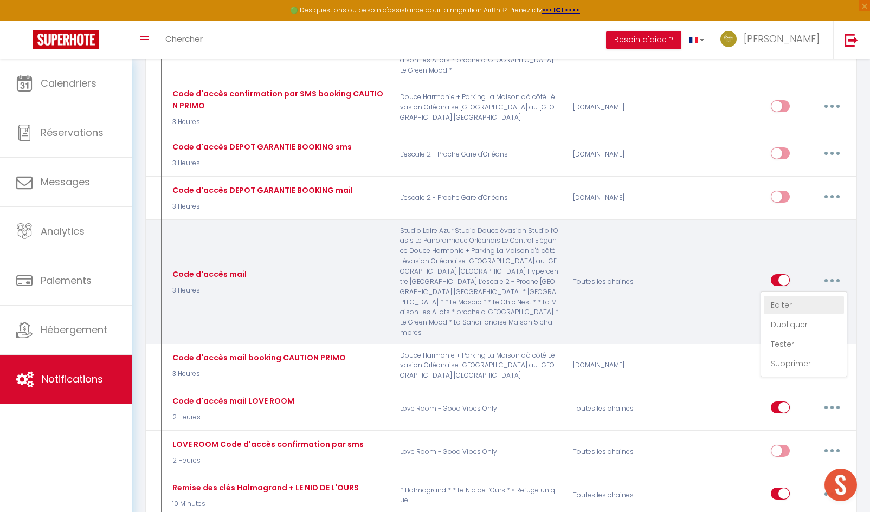
type input "Code d'entrée [RENTAL:NAME]"
checkbox input "true"
checkbox input "false"
checkbox input "true"
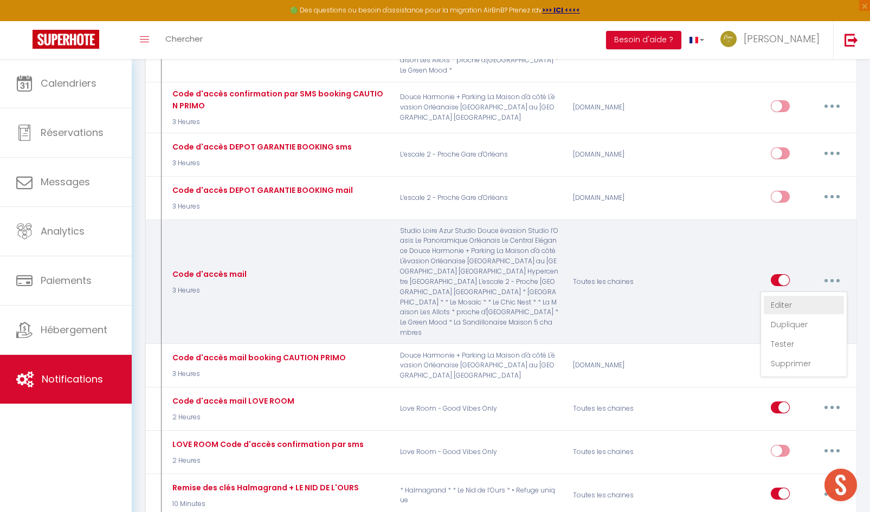
checkbox input "true"
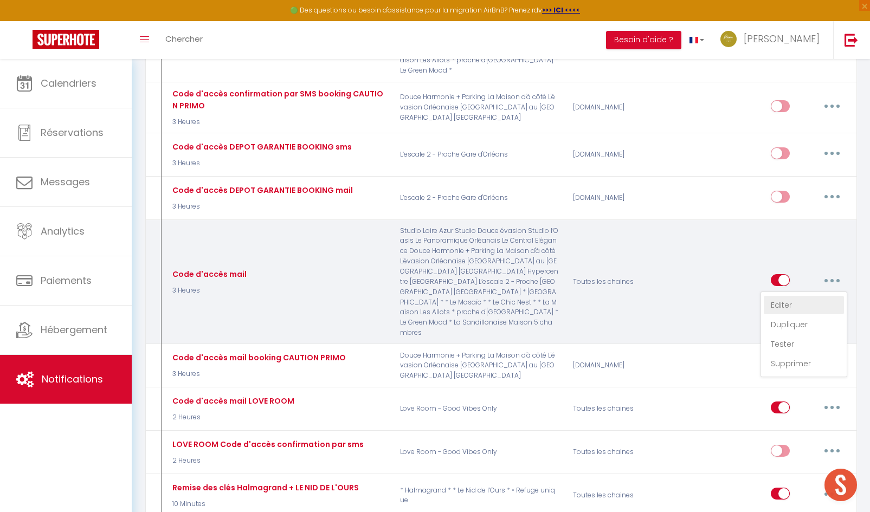
checkbox input "true"
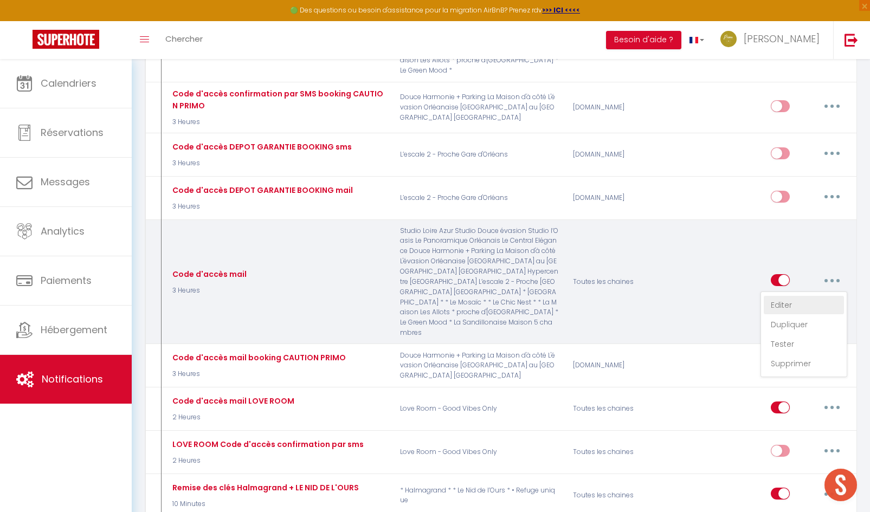
checkbox input "true"
checkbox input "false"
checkbox input "true"
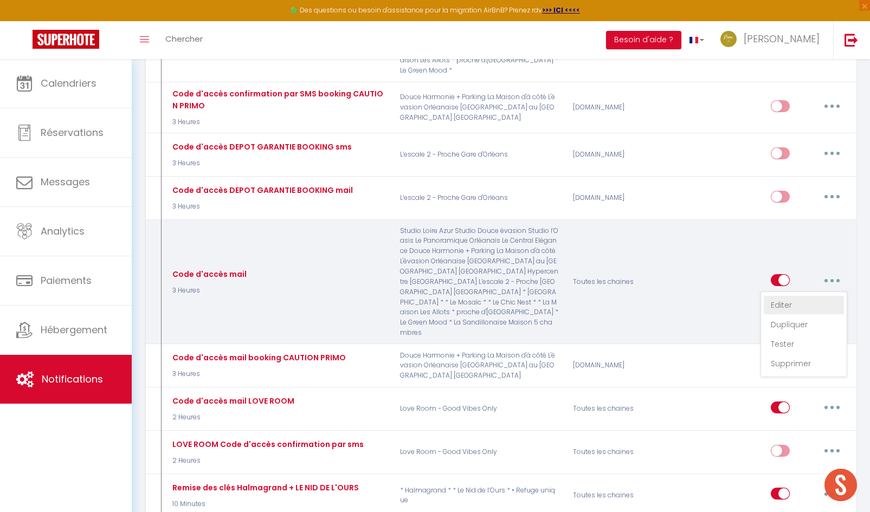
checkbox input "true"
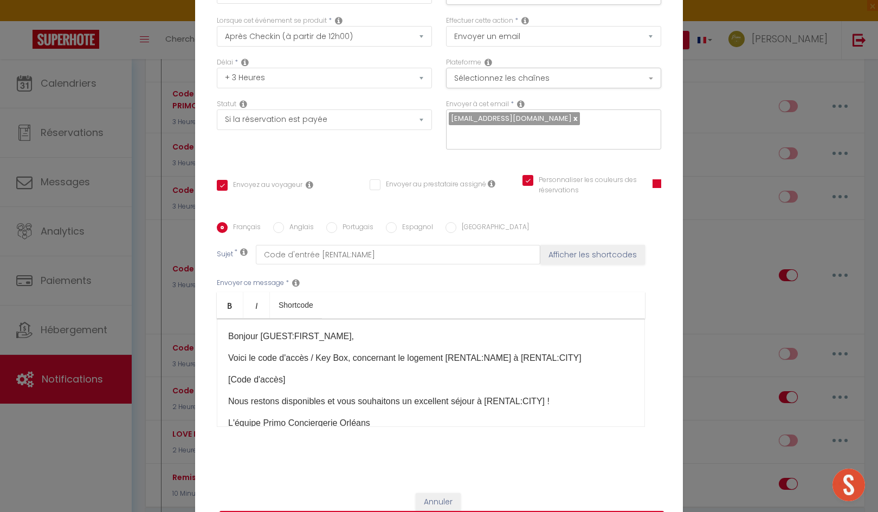
scroll to position [0, 0]
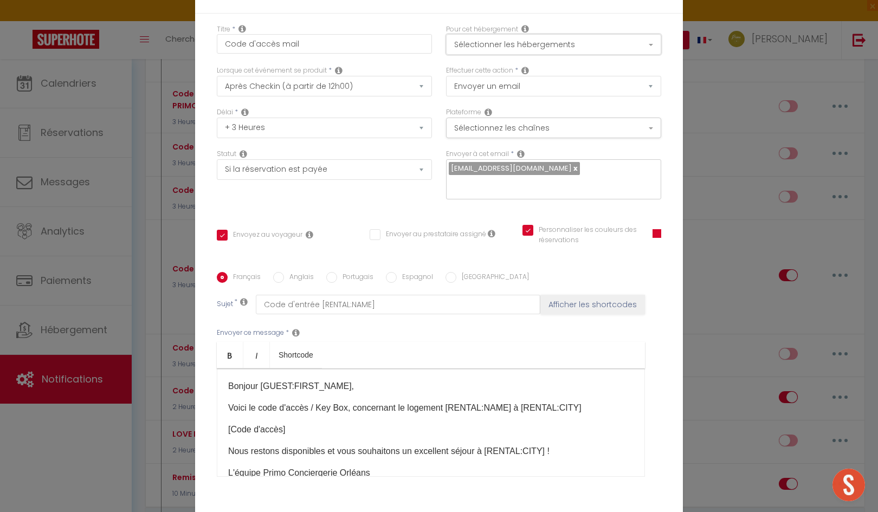
click at [517, 45] on button "Sélectionner les hébergements" at bounding box center [553, 44] width 215 height 21
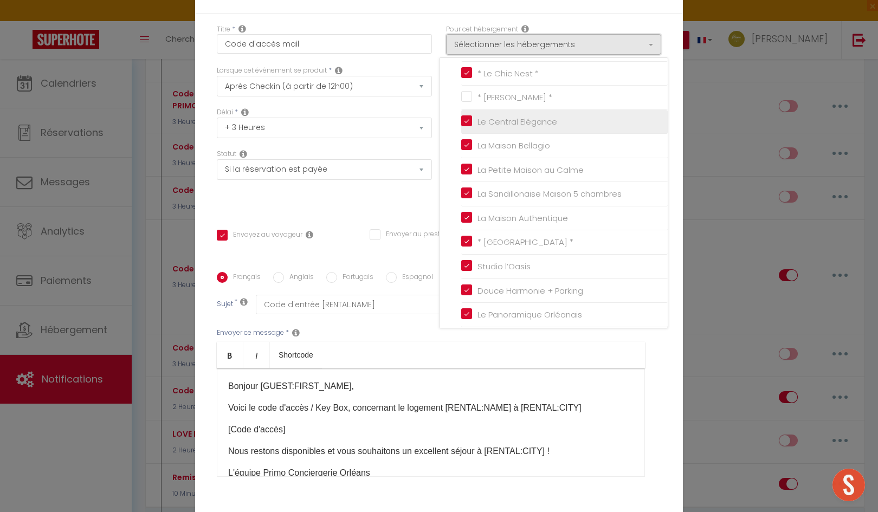
scroll to position [108, 0]
click at [743, 17] on div "Modifier la notification × Titre * Code d'accès mail Pour cet hébergement Sélec…" at bounding box center [439, 256] width 878 height 512
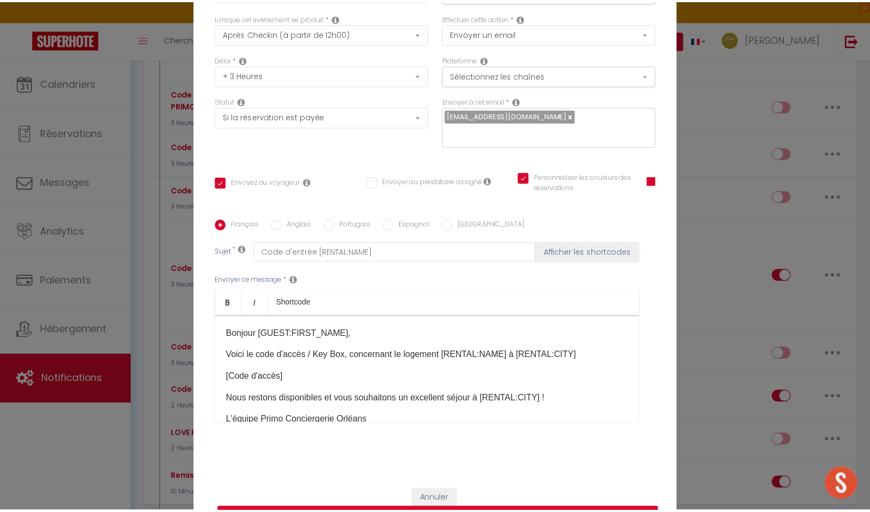
scroll to position [80, 0]
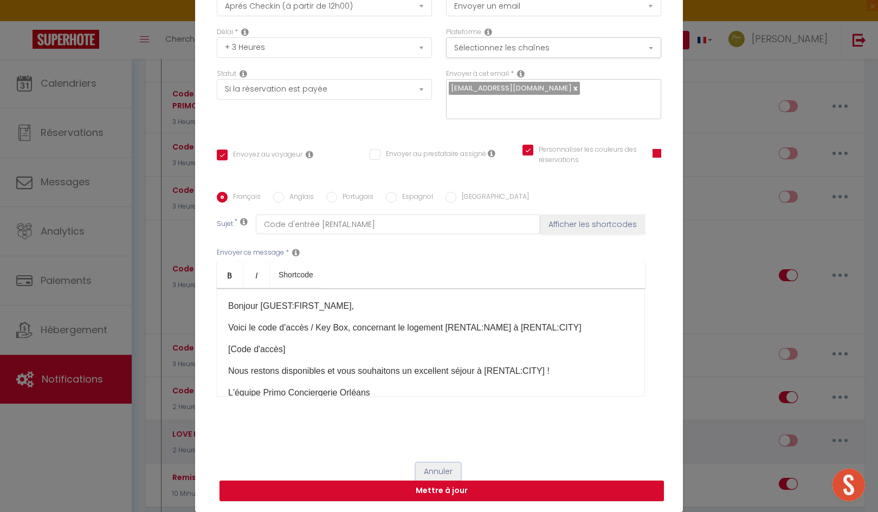
drag, startPoint x: 426, startPoint y: 469, endPoint x: 482, endPoint y: 455, distance: 58.1
click at [426, 469] on button "Annuler" at bounding box center [438, 472] width 45 height 18
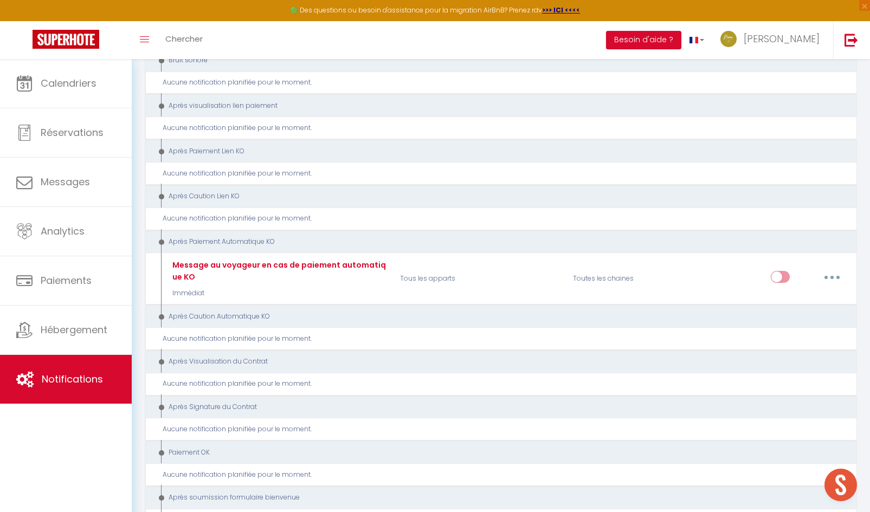
scroll to position [1896, 0]
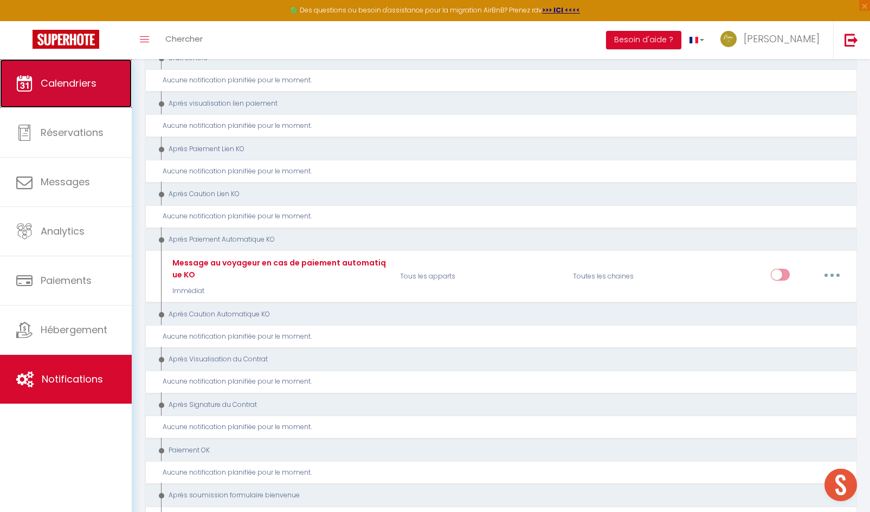
click at [69, 94] on link "Calendriers" at bounding box center [66, 83] width 132 height 49
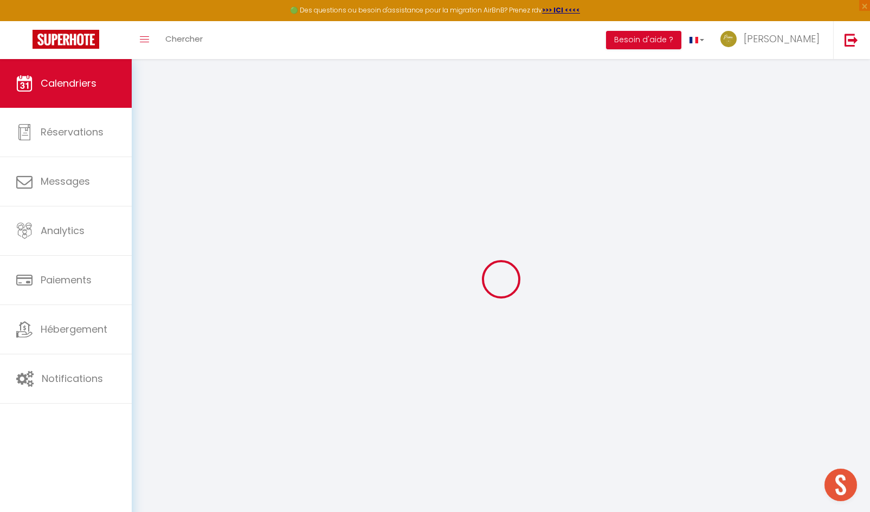
select select
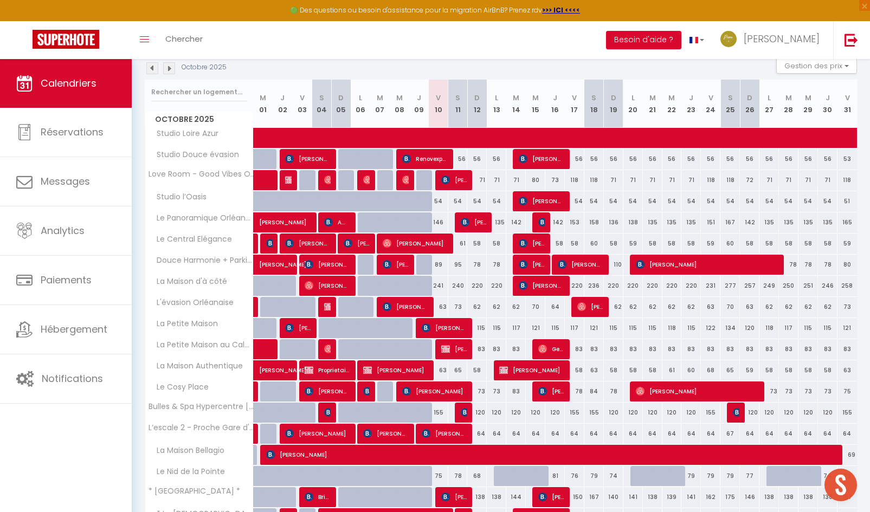
scroll to position [217, 0]
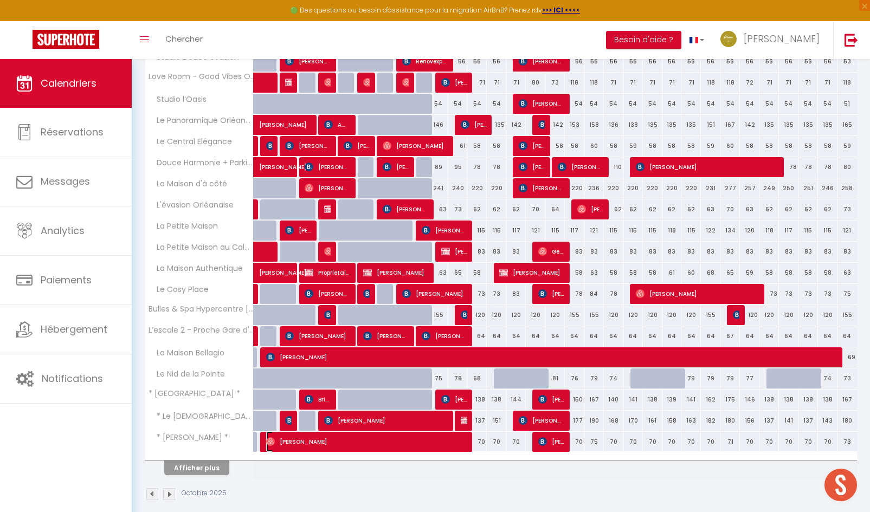
click at [444, 440] on span "[PERSON_NAME]" at bounding box center [367, 441] width 202 height 21
select select "OK"
select select "1"
select select "0"
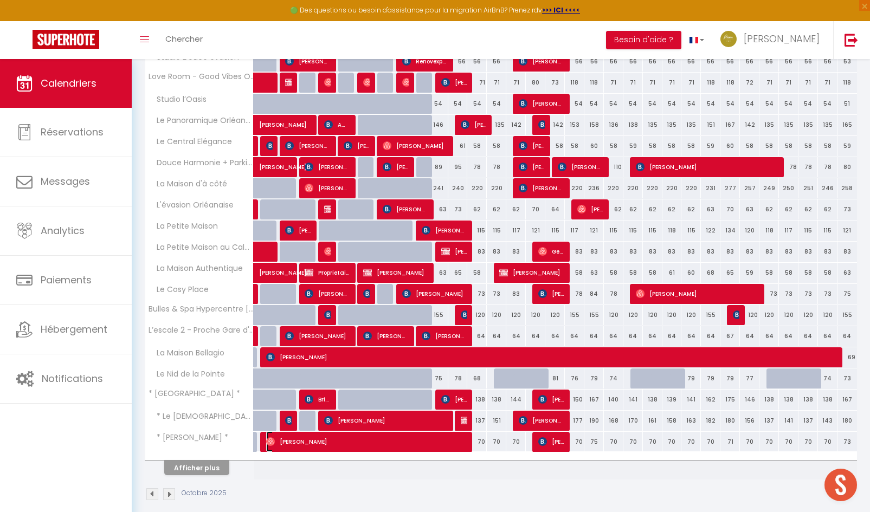
select select "1"
select select
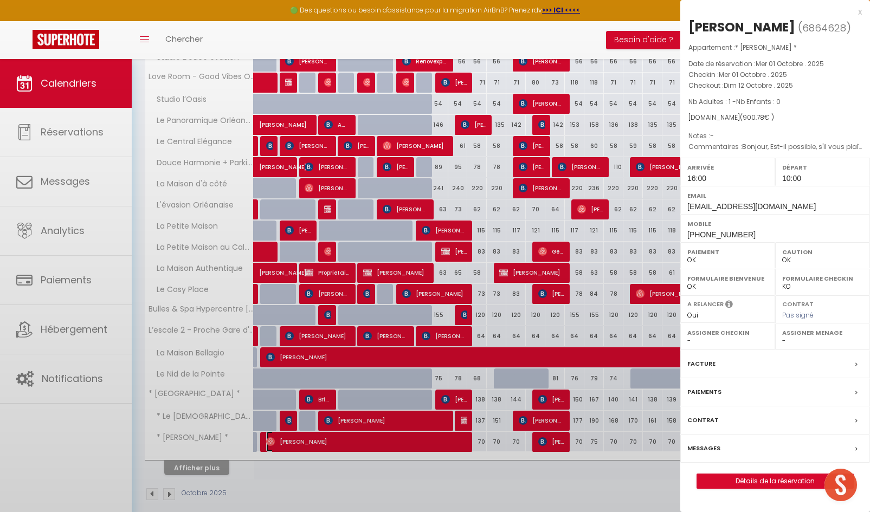
select select "29415"
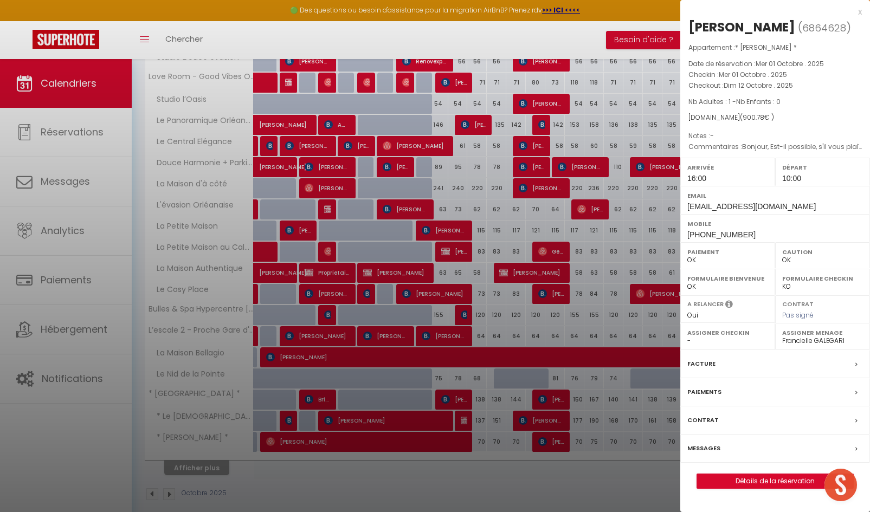
click at [224, 468] on div at bounding box center [435, 256] width 870 height 512
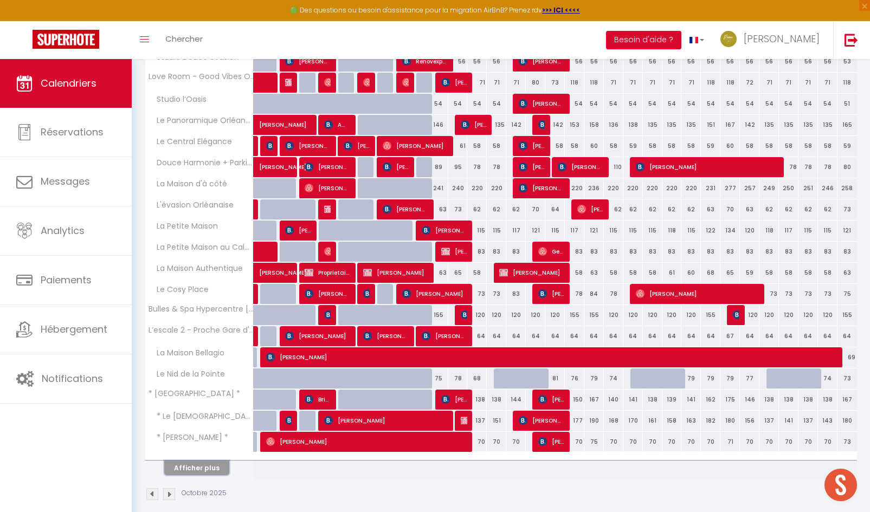
click at [216, 472] on button "Afficher plus" at bounding box center [196, 468] width 65 height 15
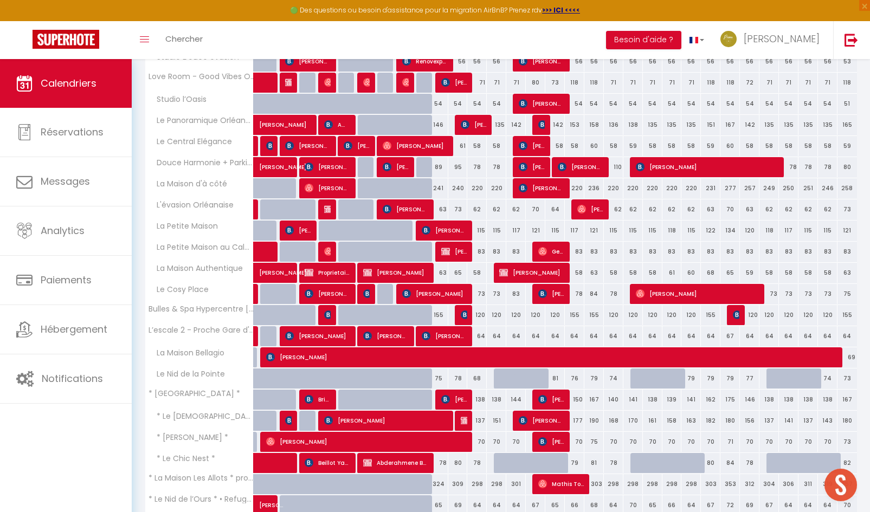
scroll to position [308, 0]
